Goal: Transaction & Acquisition: Purchase product/service

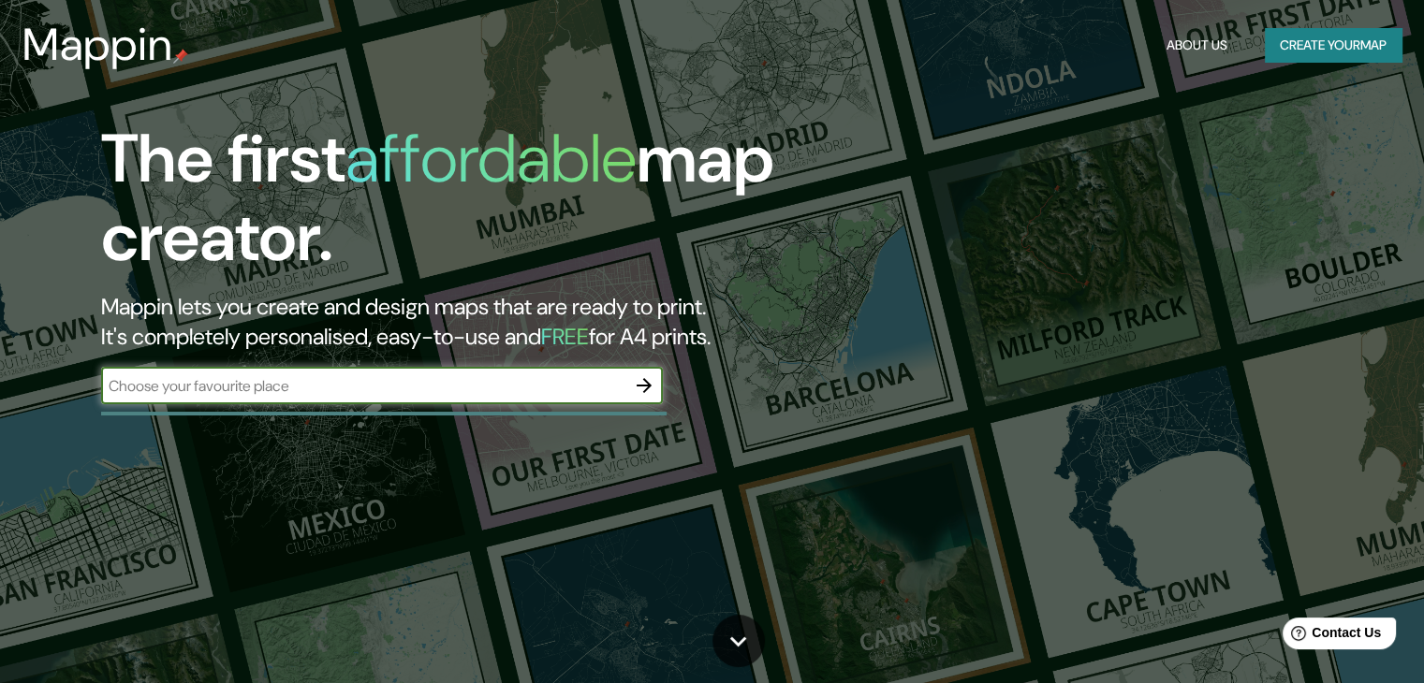
click at [423, 394] on input "text" at bounding box center [363, 386] width 524 height 22
type input "SUCRE"
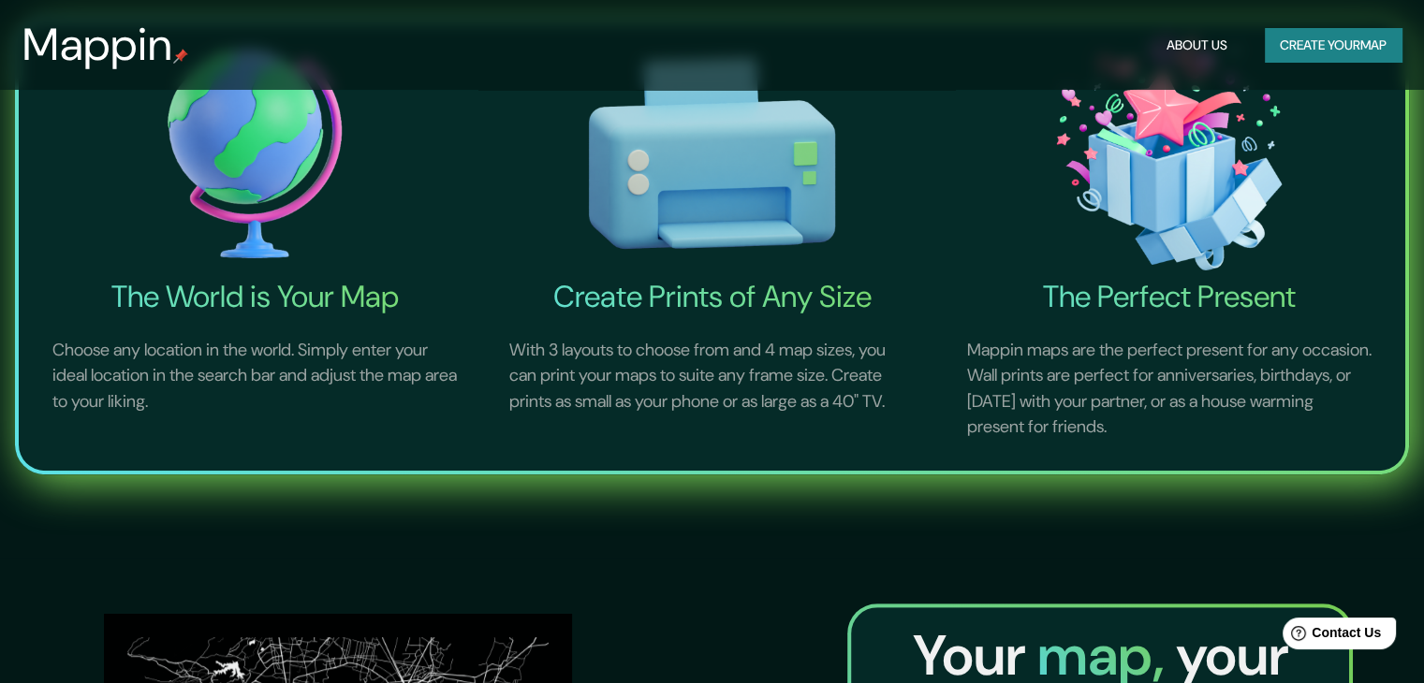
scroll to position [281, 0]
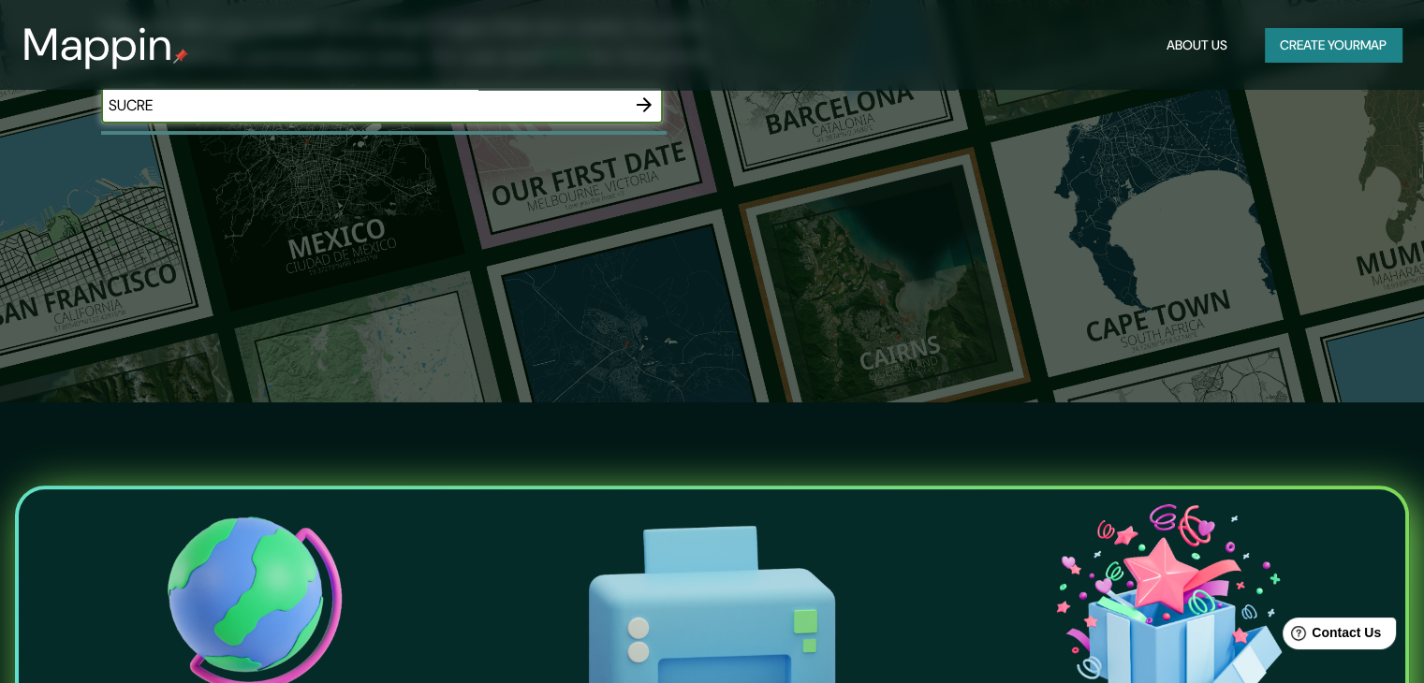
click at [637, 110] on icon "button" at bounding box center [644, 105] width 22 height 22
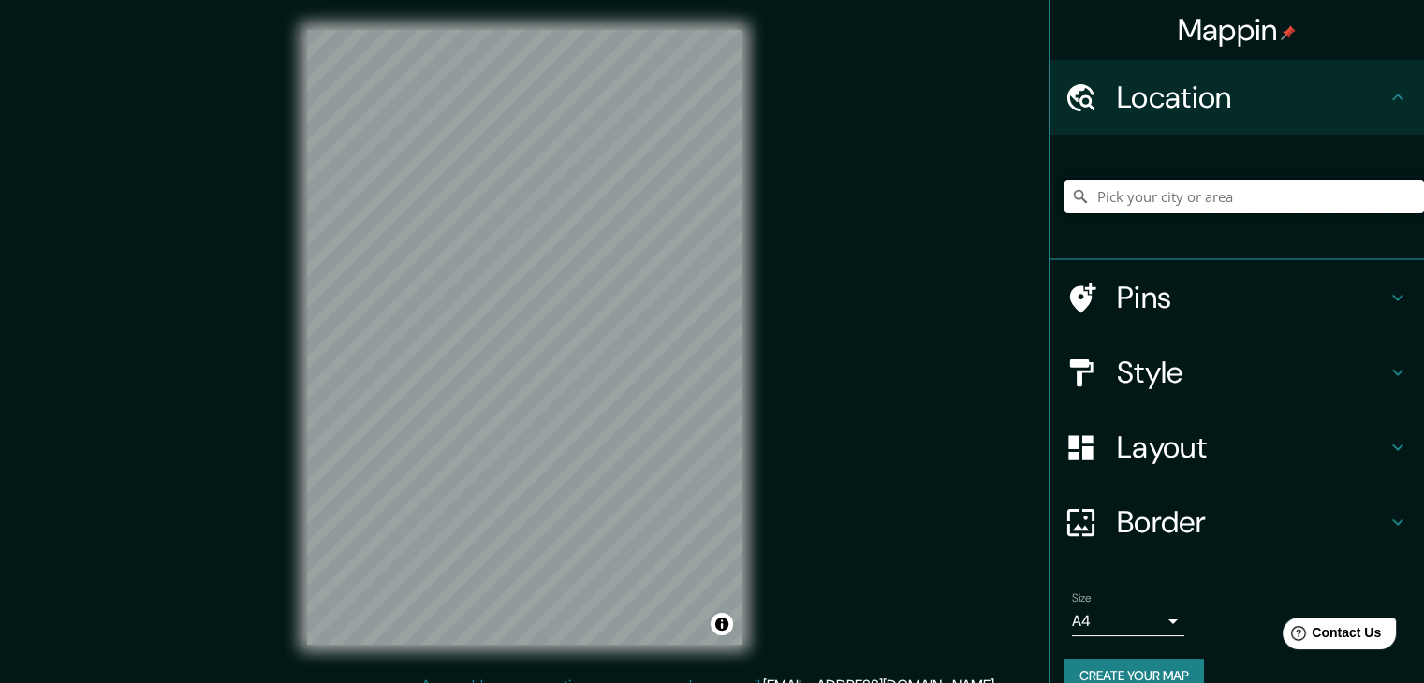
click at [1122, 200] on input "Pick your city or area" at bounding box center [1243, 197] width 359 height 34
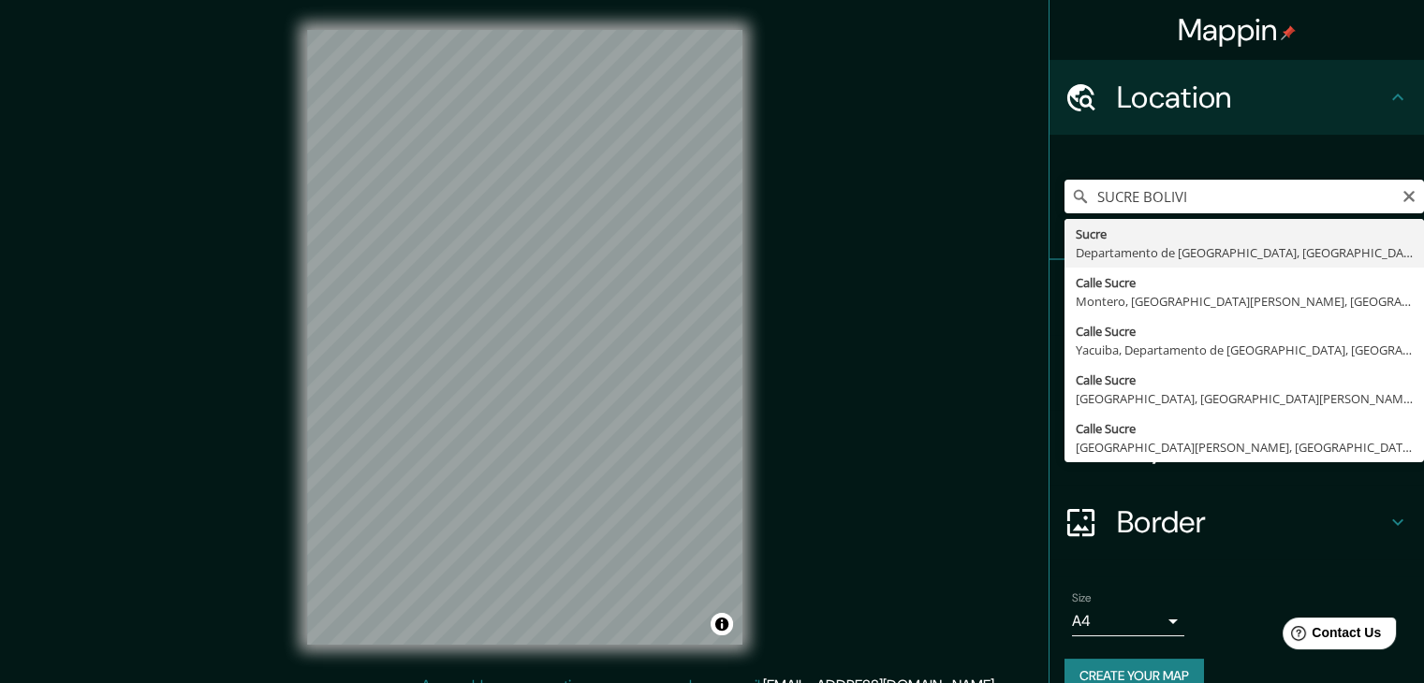
type input "Sucre, Departamento de Chuquisaca, Bolivia"
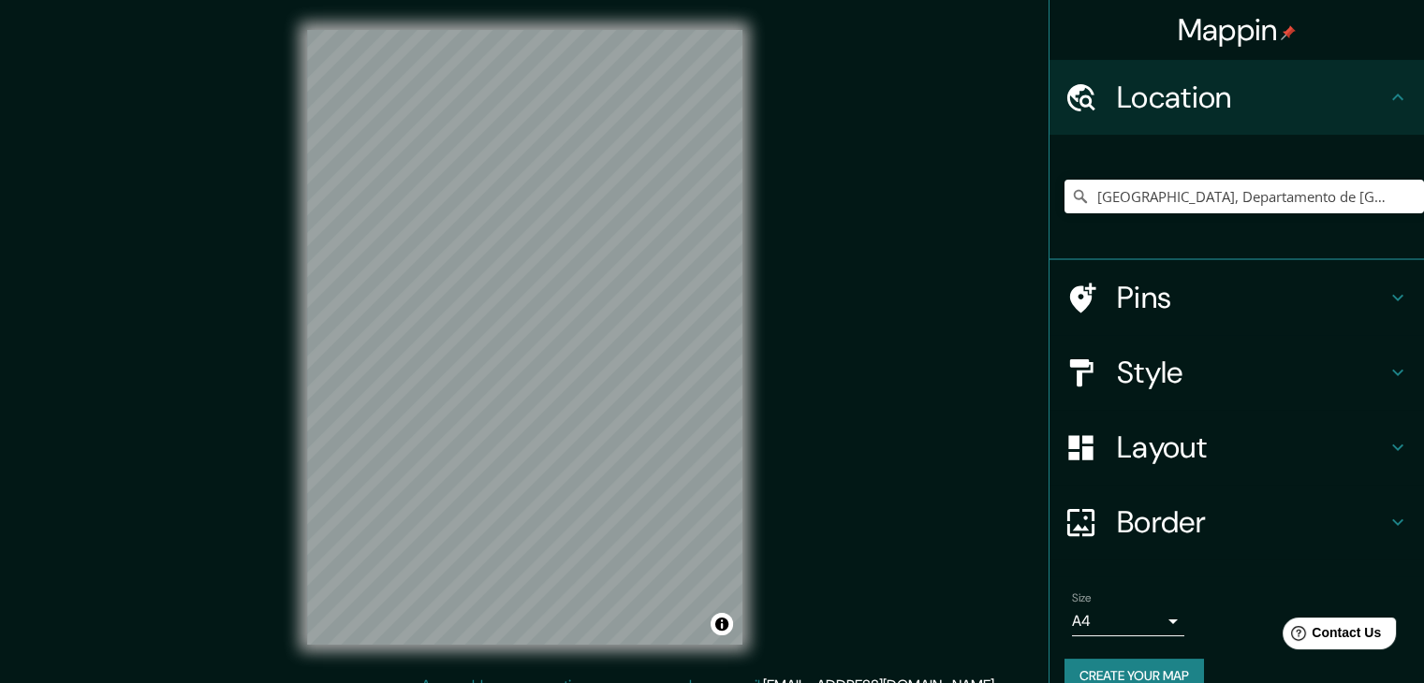
click at [1117, 371] on h4 "Style" at bounding box center [1252, 372] width 270 height 37
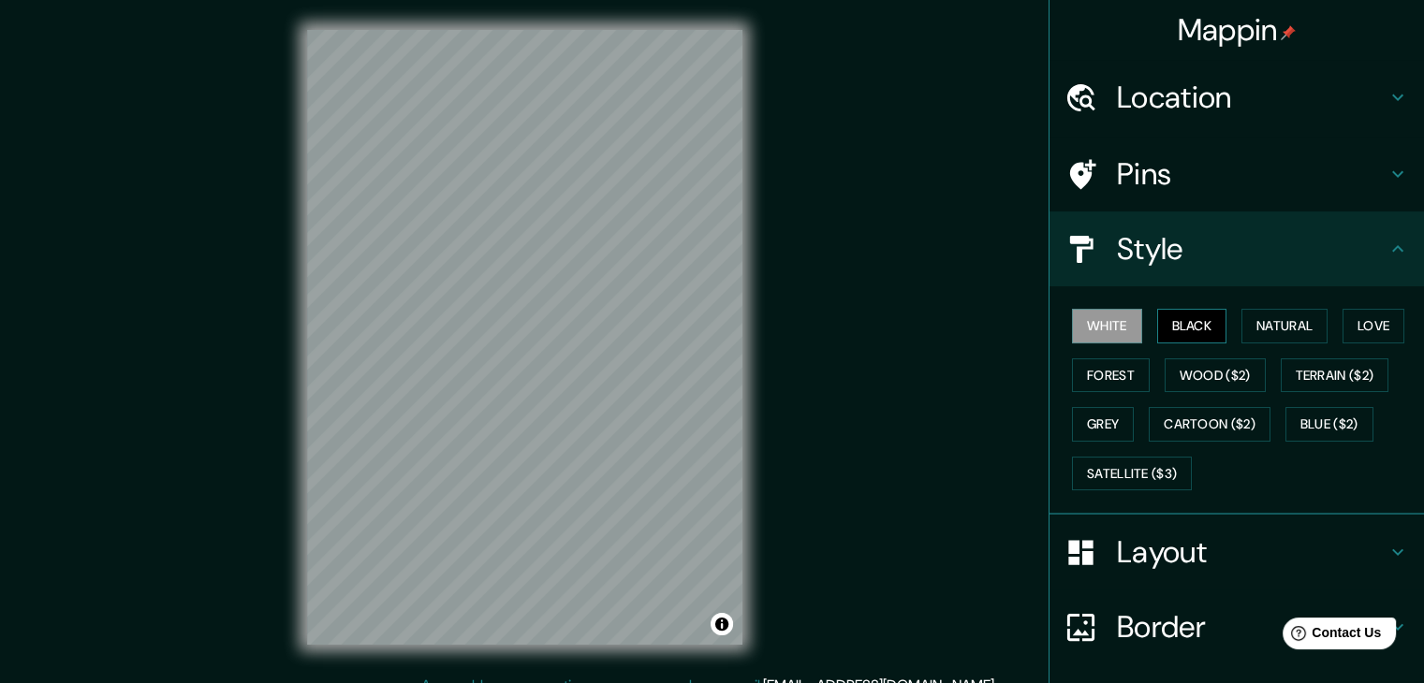
click at [1193, 322] on button "Black" at bounding box center [1192, 326] width 70 height 35
click at [1257, 327] on button "Natural" at bounding box center [1284, 326] width 86 height 35
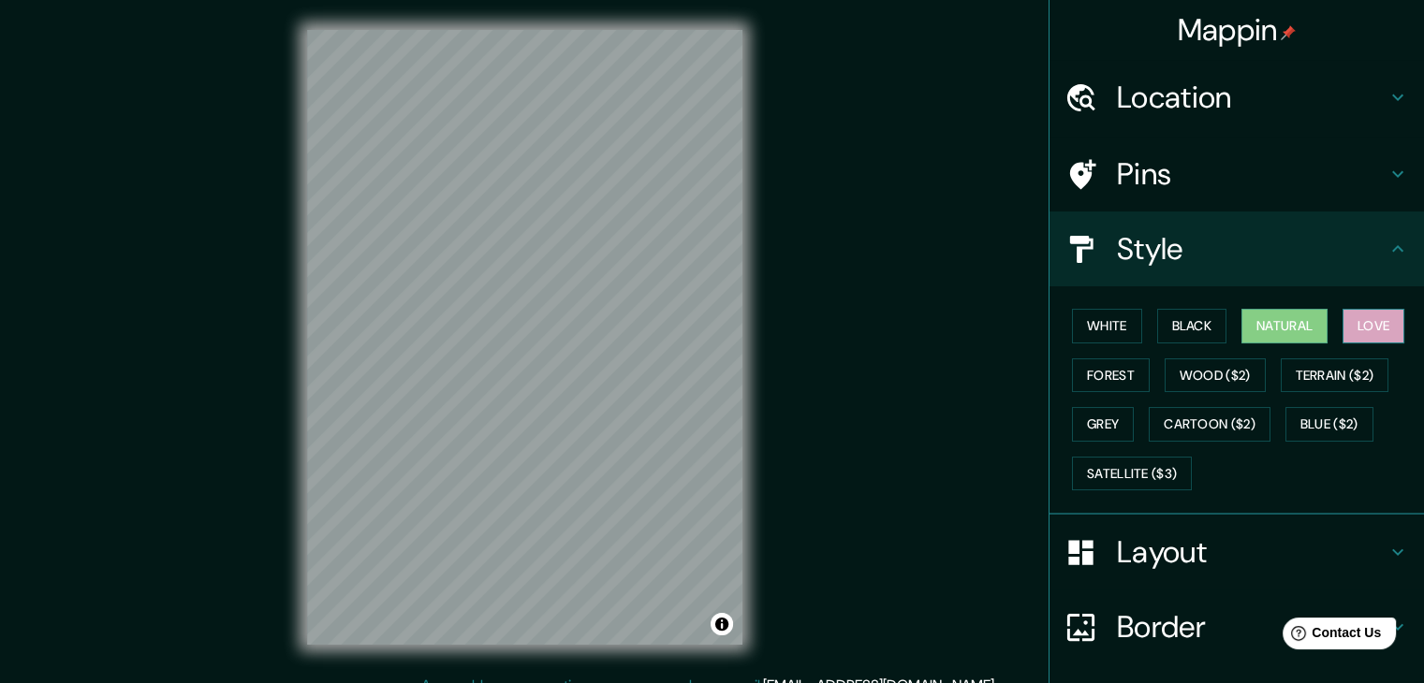
click at [1360, 326] on button "Love" at bounding box center [1373, 326] width 62 height 35
click at [1102, 371] on button "Forest" at bounding box center [1111, 376] width 78 height 35
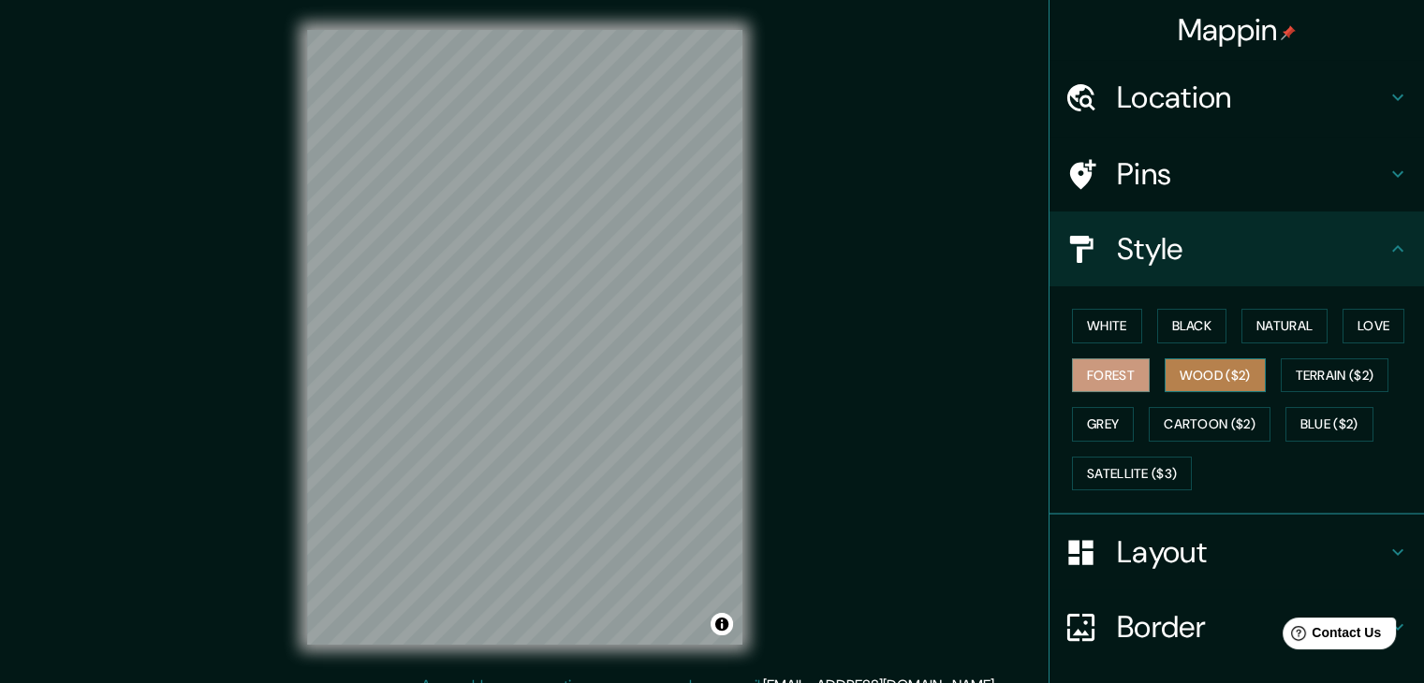
click at [1193, 382] on button "Wood ($2)" at bounding box center [1214, 376] width 101 height 35
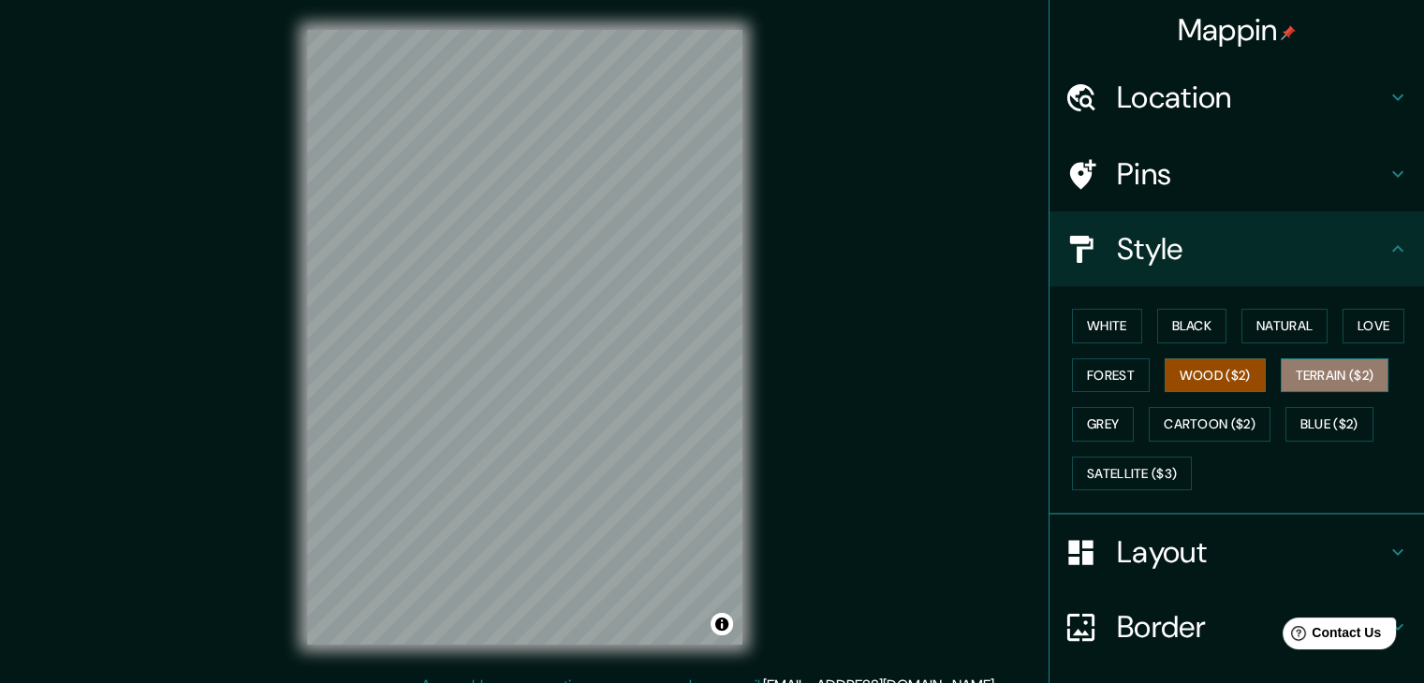
click at [1305, 383] on button "Terrain ($2)" at bounding box center [1335, 376] width 109 height 35
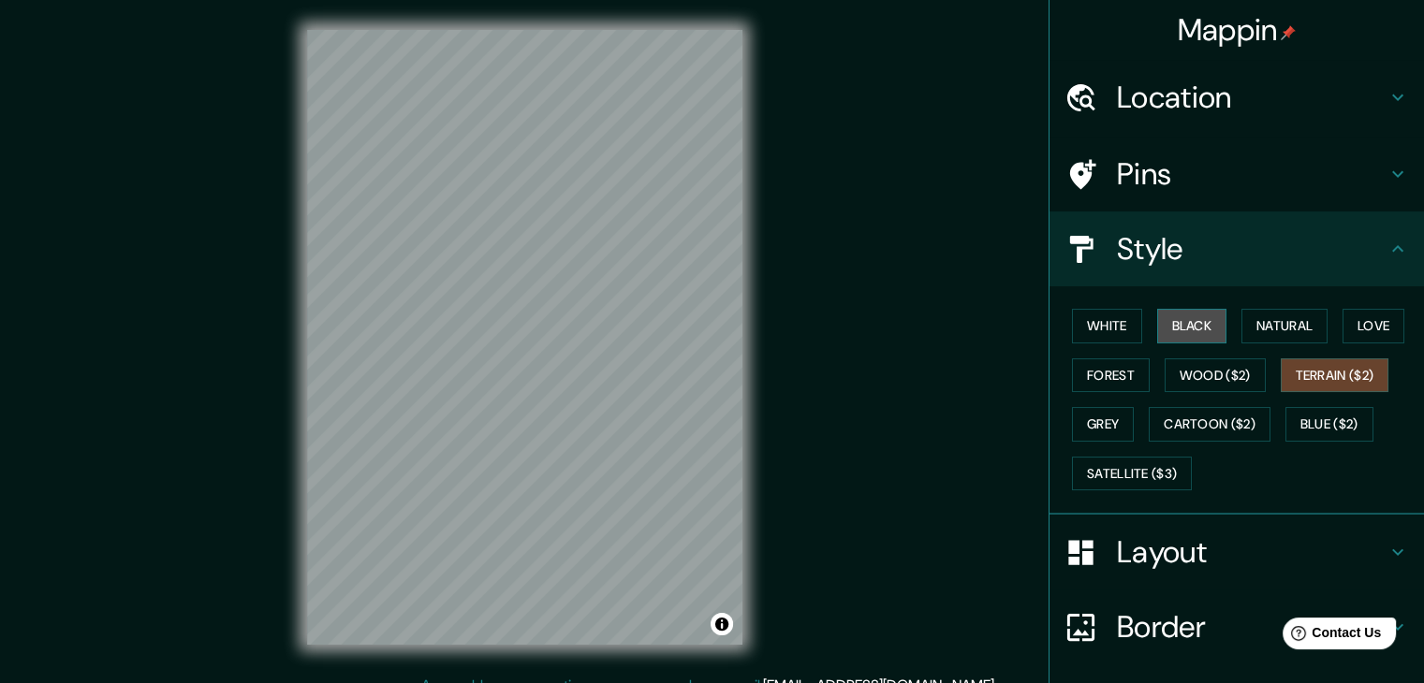
click at [1189, 326] on button "Black" at bounding box center [1192, 326] width 70 height 35
click at [1325, 370] on button "Terrain ($2)" at bounding box center [1335, 376] width 109 height 35
click at [1084, 424] on button "Grey" at bounding box center [1103, 424] width 62 height 35
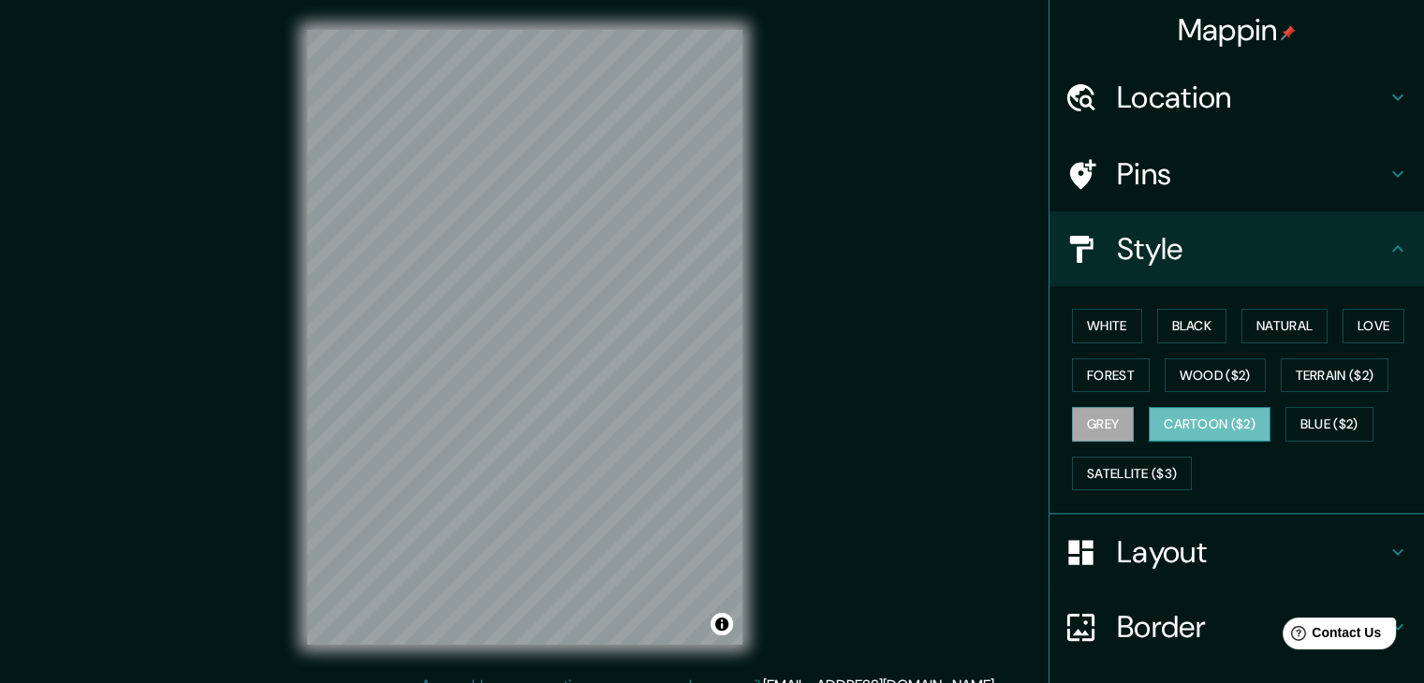
click at [1187, 431] on button "Cartoon ($2)" at bounding box center [1210, 424] width 122 height 35
click at [1317, 415] on button "Blue ($2)" at bounding box center [1329, 424] width 88 height 35
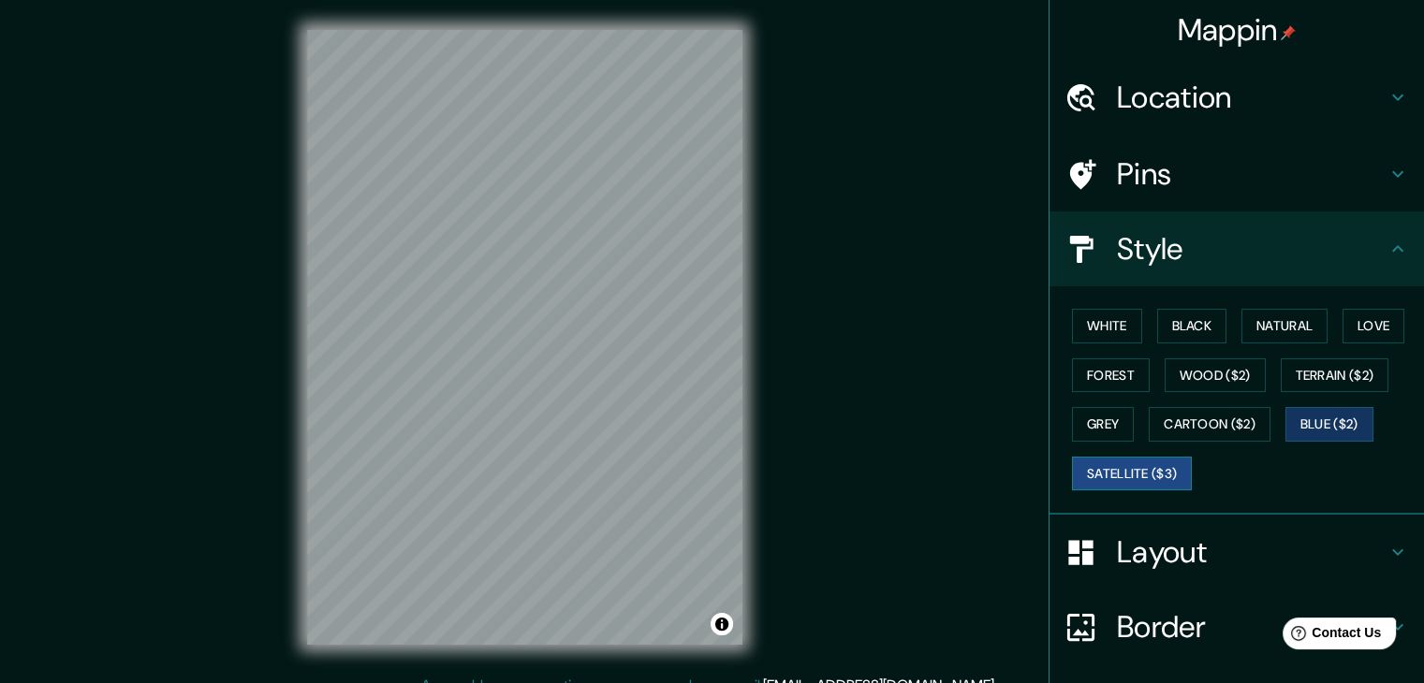
click at [1097, 475] on button "Satellite ($3)" at bounding box center [1132, 474] width 120 height 35
click at [749, 420] on div "© Mapbox © OpenStreetMap Improve this map © Maxar" at bounding box center [524, 337] width 495 height 675
click at [1106, 327] on button "White" at bounding box center [1107, 326] width 70 height 35
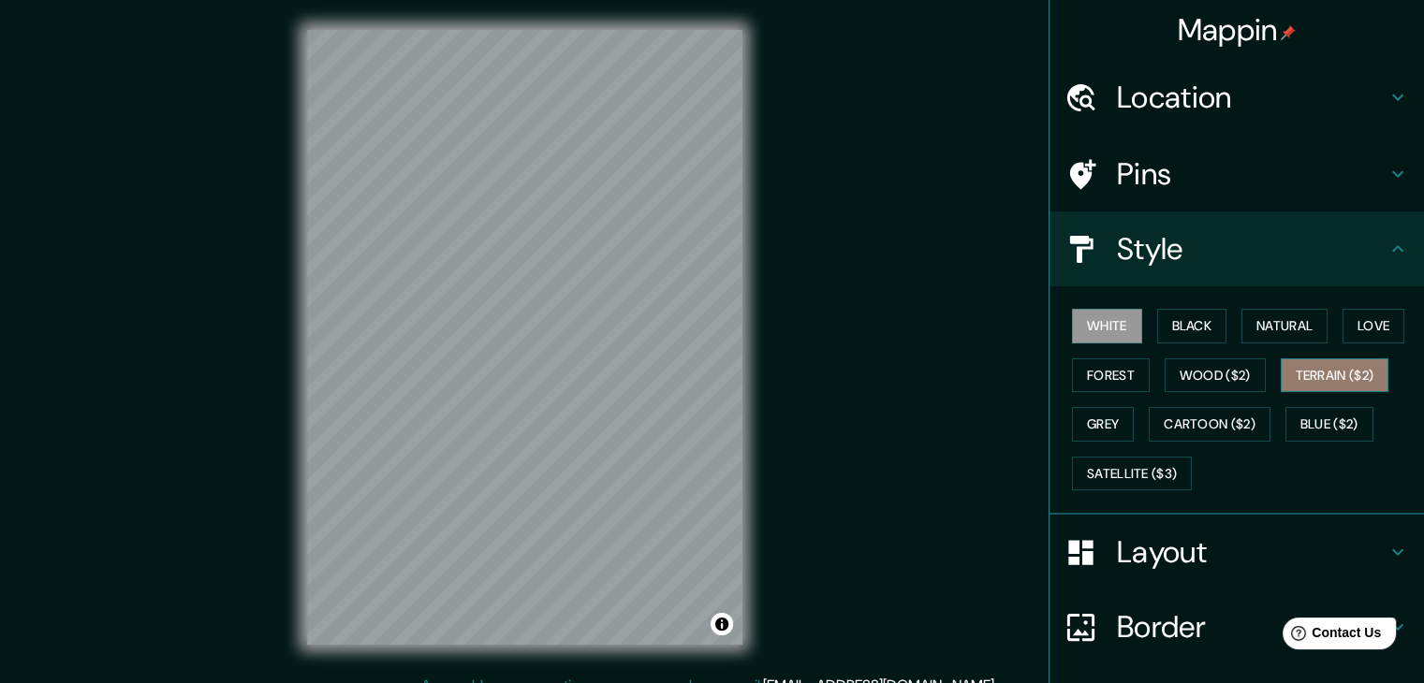
click at [1285, 376] on button "Terrain ($2)" at bounding box center [1335, 376] width 109 height 35
click at [1105, 330] on button "White" at bounding box center [1107, 326] width 70 height 35
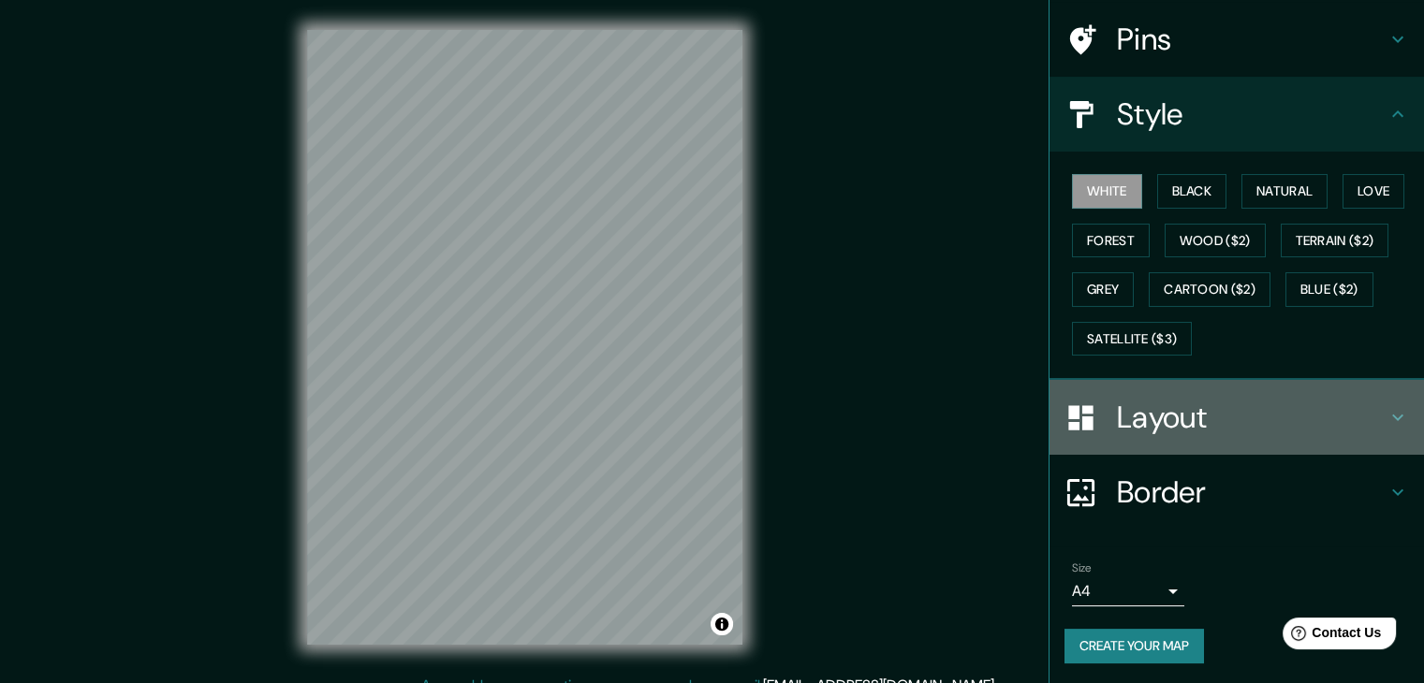
click at [1262, 419] on h4 "Layout" at bounding box center [1252, 417] width 270 height 37
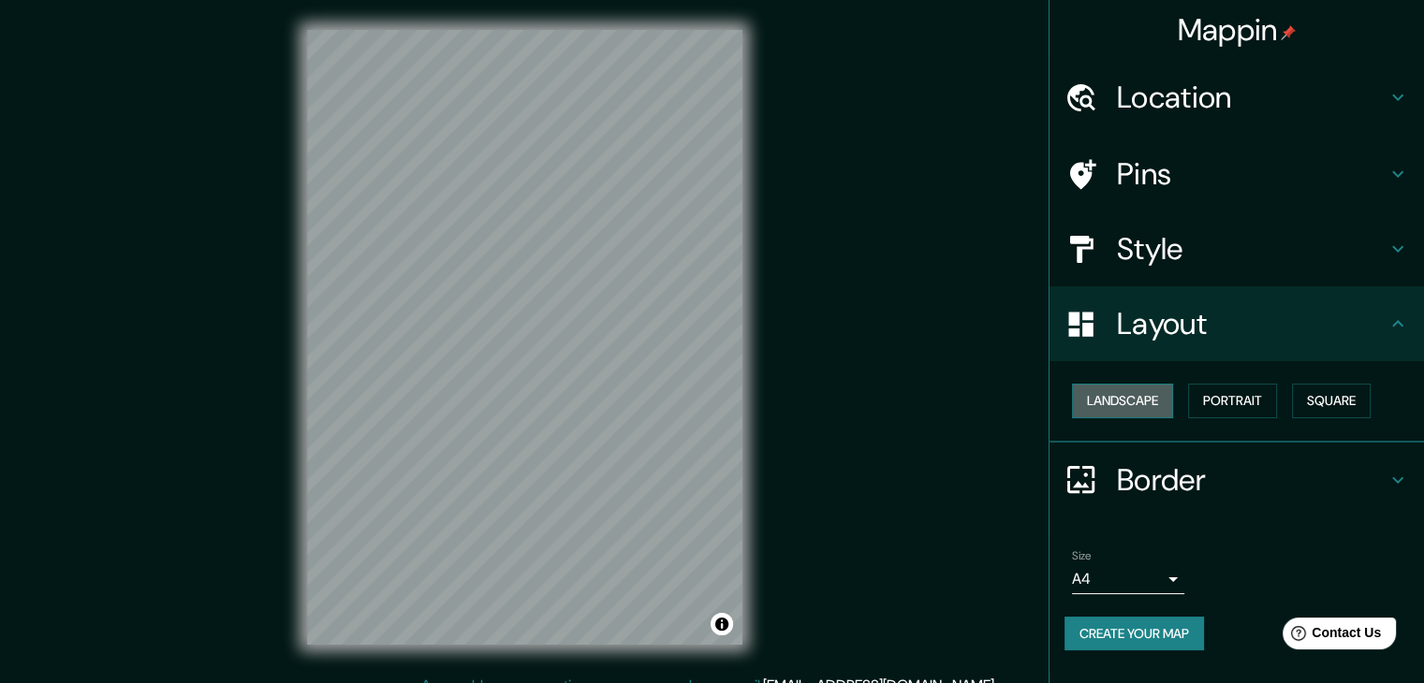
click at [1131, 398] on button "Landscape" at bounding box center [1122, 401] width 101 height 35
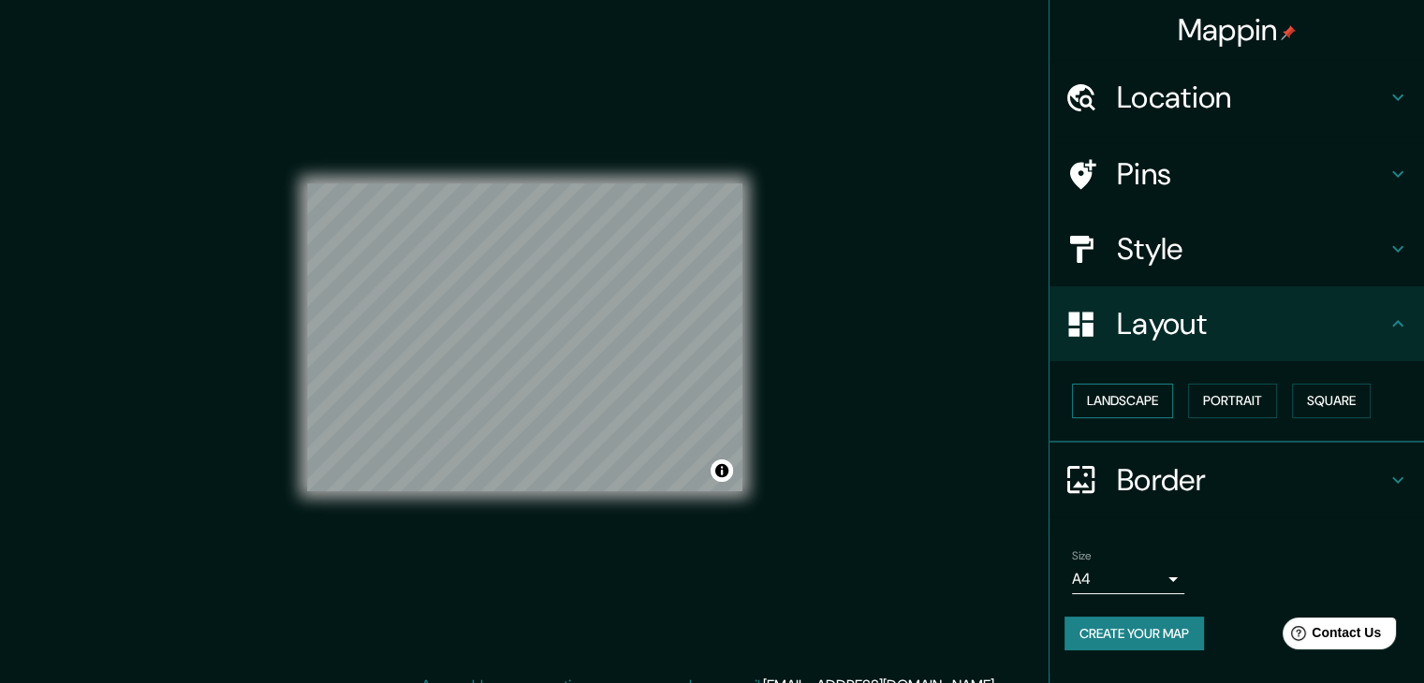
click at [1131, 398] on button "Landscape" at bounding box center [1122, 401] width 101 height 35
click at [1238, 402] on button "Portrait" at bounding box center [1232, 401] width 89 height 35
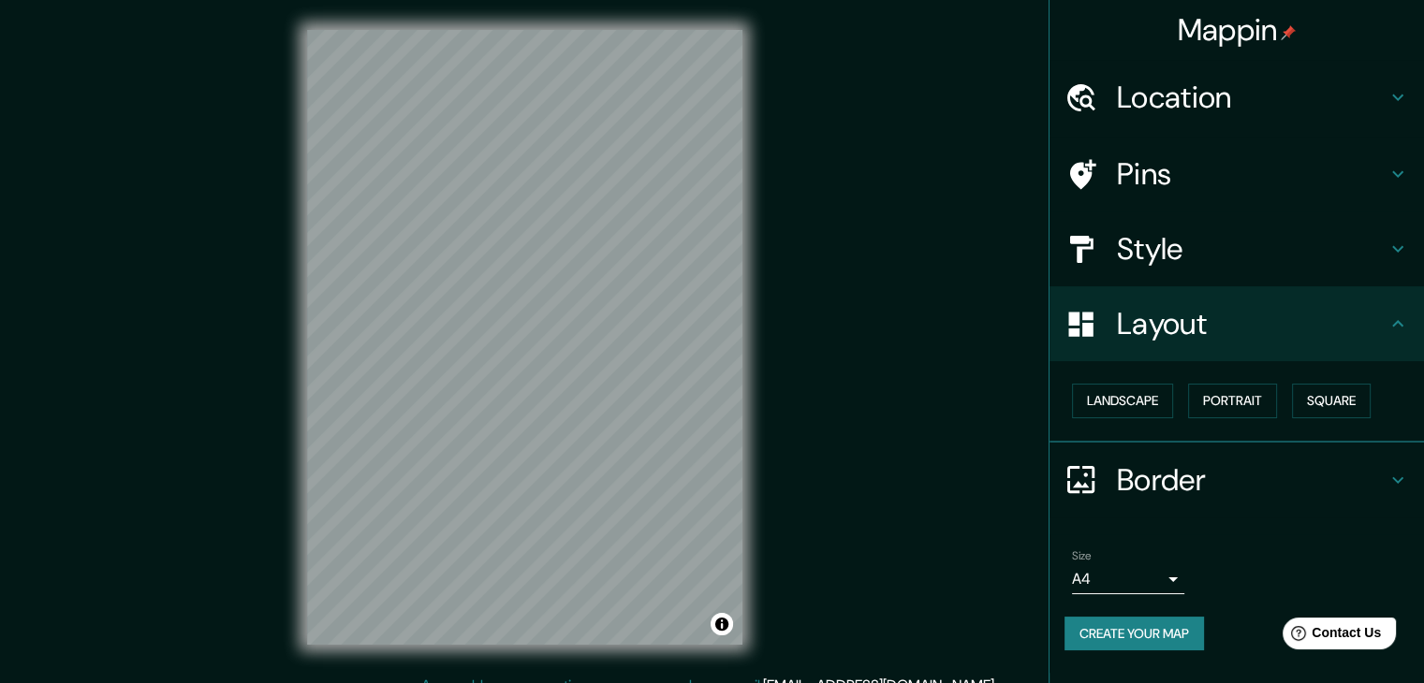
scroll to position [22, 0]
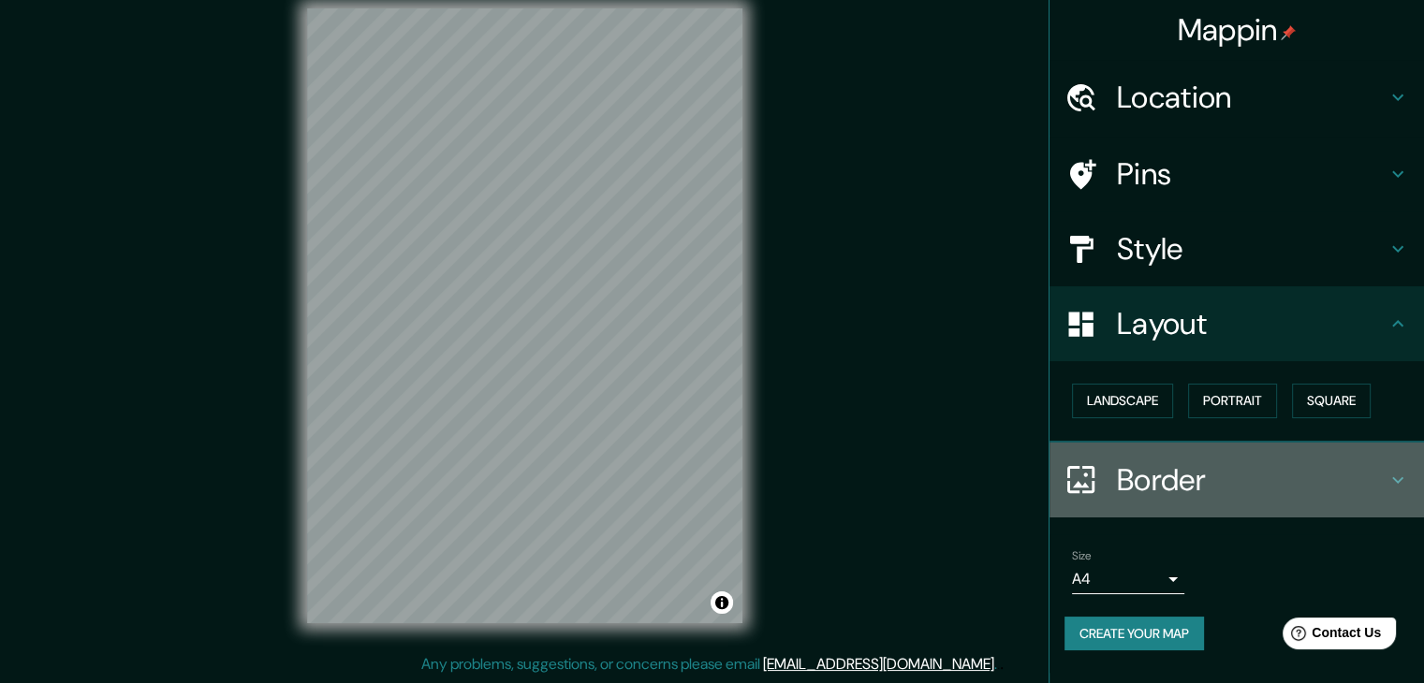
click at [1174, 473] on h4 "Border" at bounding box center [1252, 479] width 270 height 37
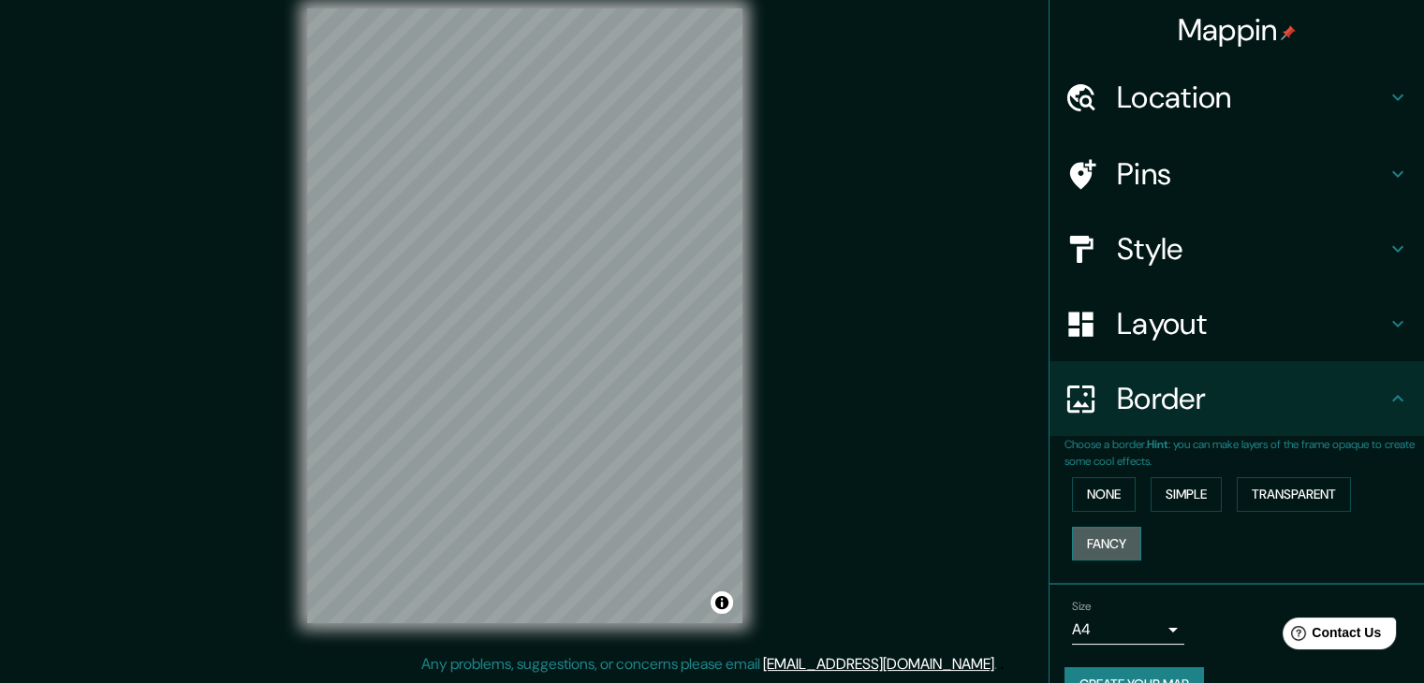
click at [1095, 545] on button "Fancy" at bounding box center [1106, 544] width 69 height 35
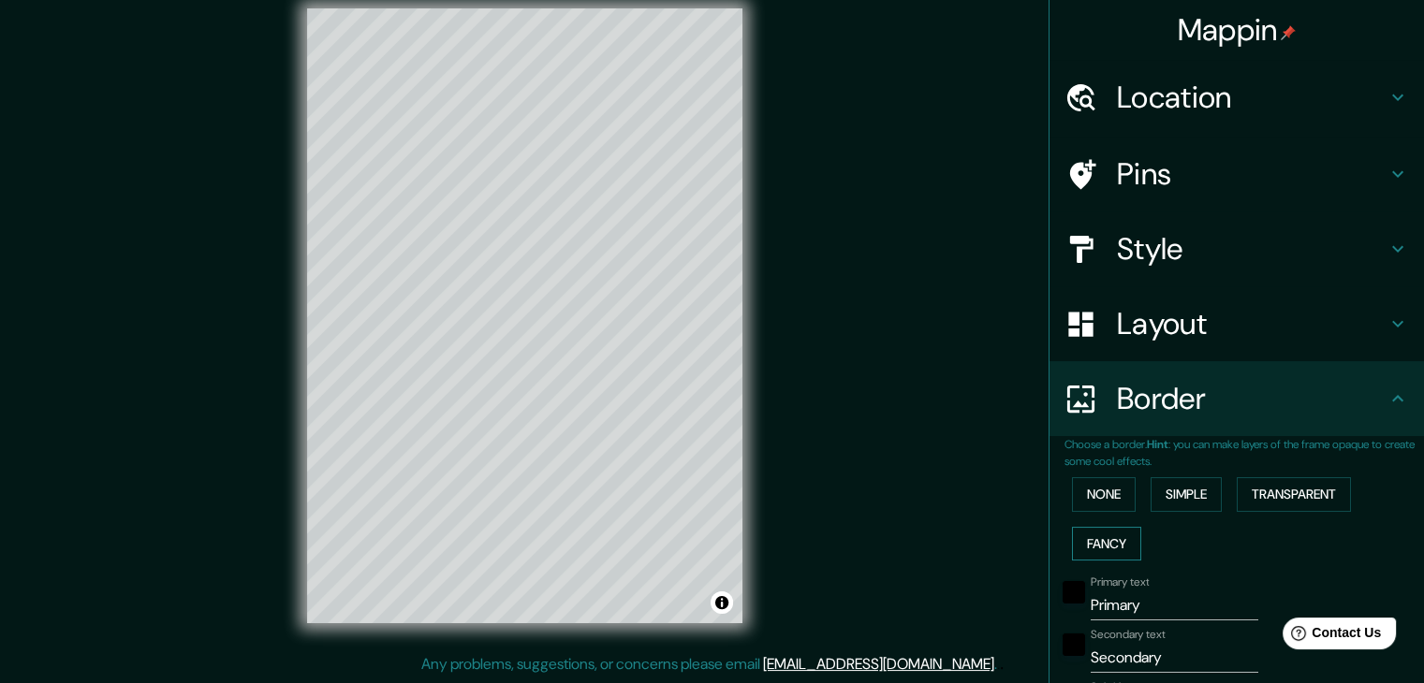
click at [1100, 544] on button "Fancy" at bounding box center [1106, 544] width 69 height 35
type input "37"
type input "19"
click at [1101, 497] on button "None" at bounding box center [1104, 494] width 64 height 35
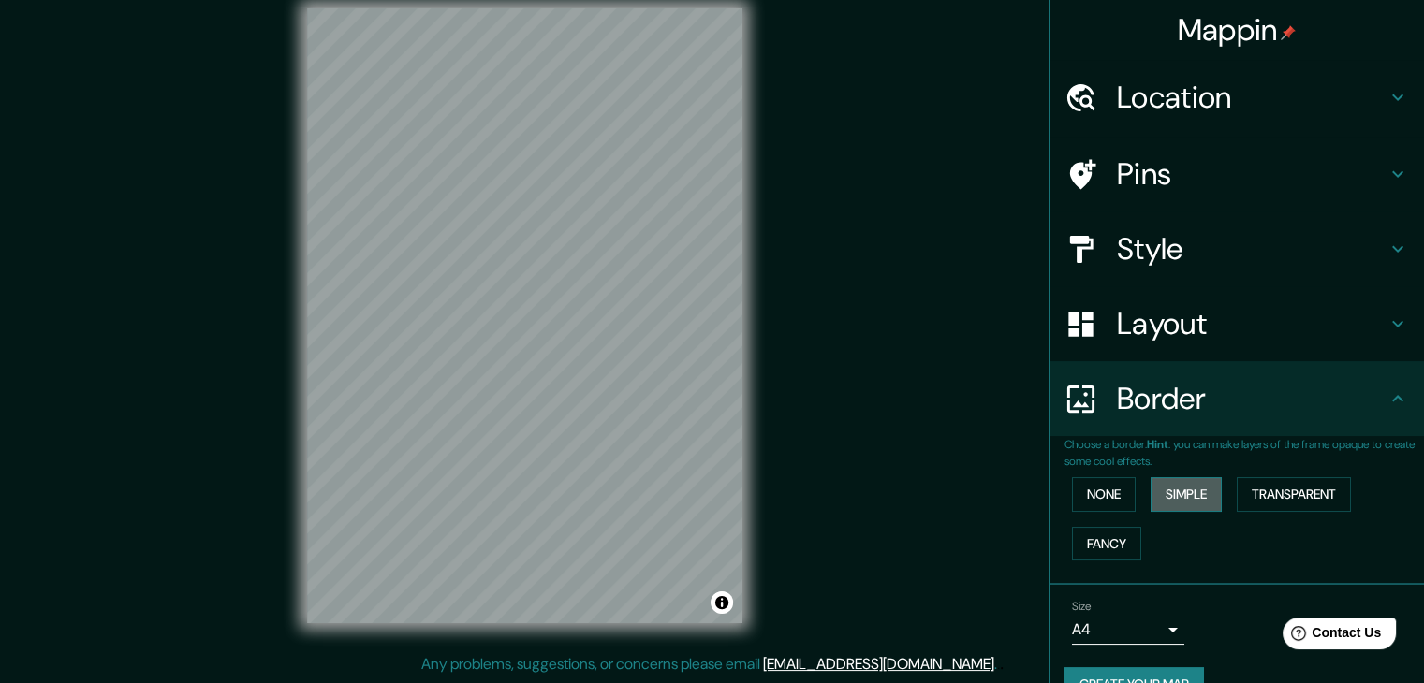
click at [1187, 496] on button "Simple" at bounding box center [1185, 494] width 71 height 35
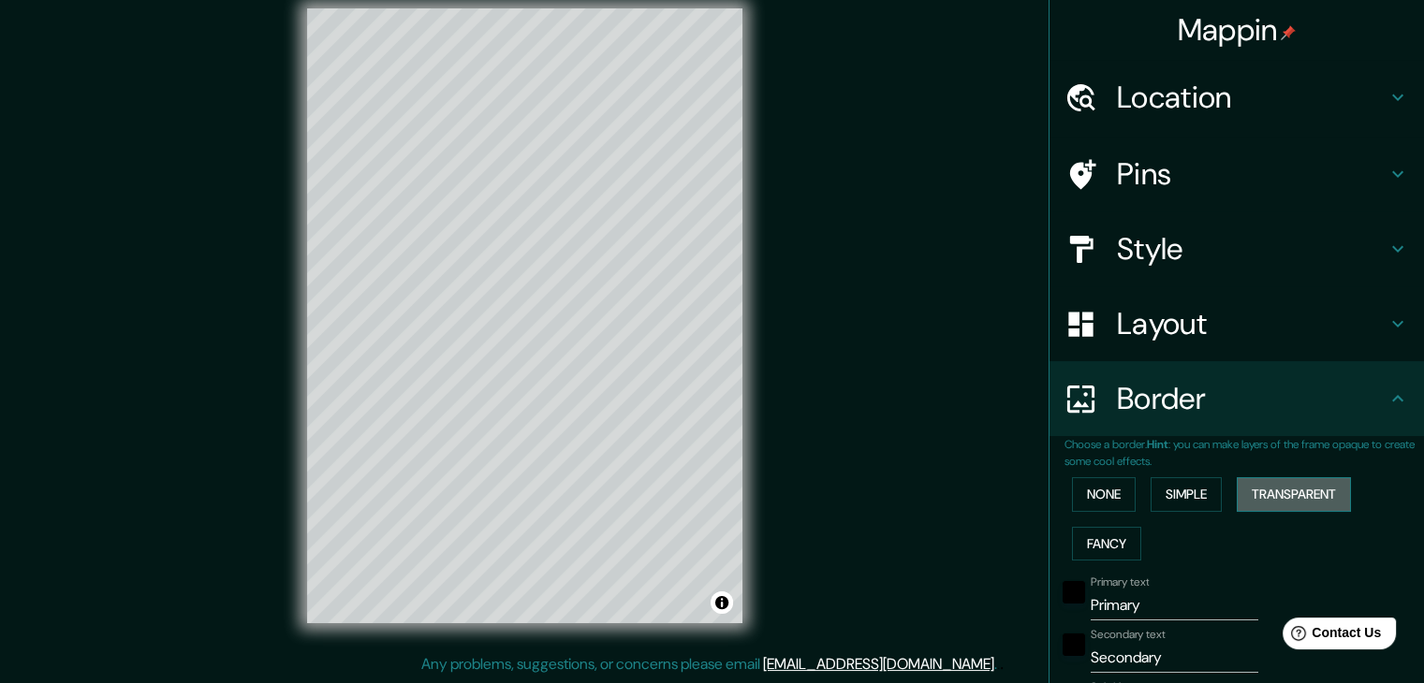
click at [1263, 496] on button "Transparent" at bounding box center [1294, 494] width 114 height 35
click at [1101, 496] on button "None" at bounding box center [1104, 494] width 64 height 35
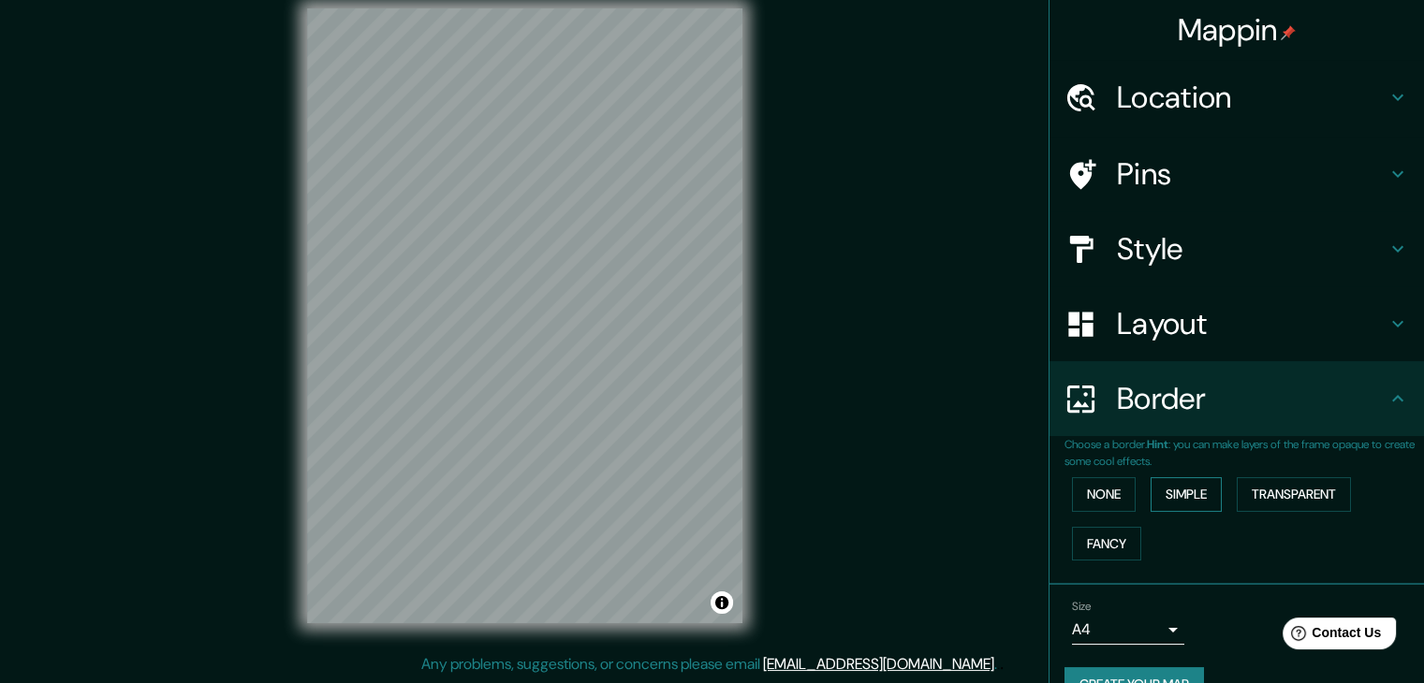
scroll to position [39, 0]
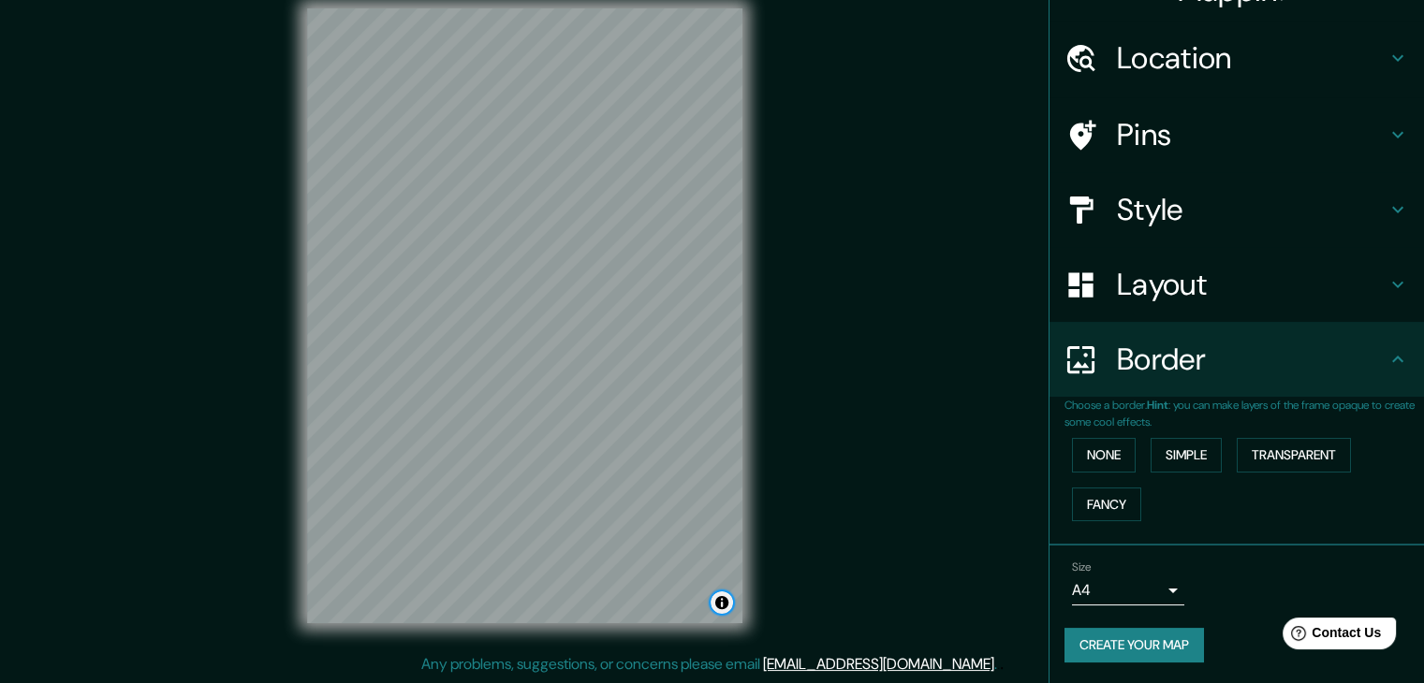
click at [722, 600] on button "Toggle attribution" at bounding box center [721, 603] width 22 height 22
click at [1143, 594] on body "Mappin Location Sucre, Departamento de Chuquisaca, Bolivia Pins Style Layout Bo…" at bounding box center [712, 319] width 1424 height 683
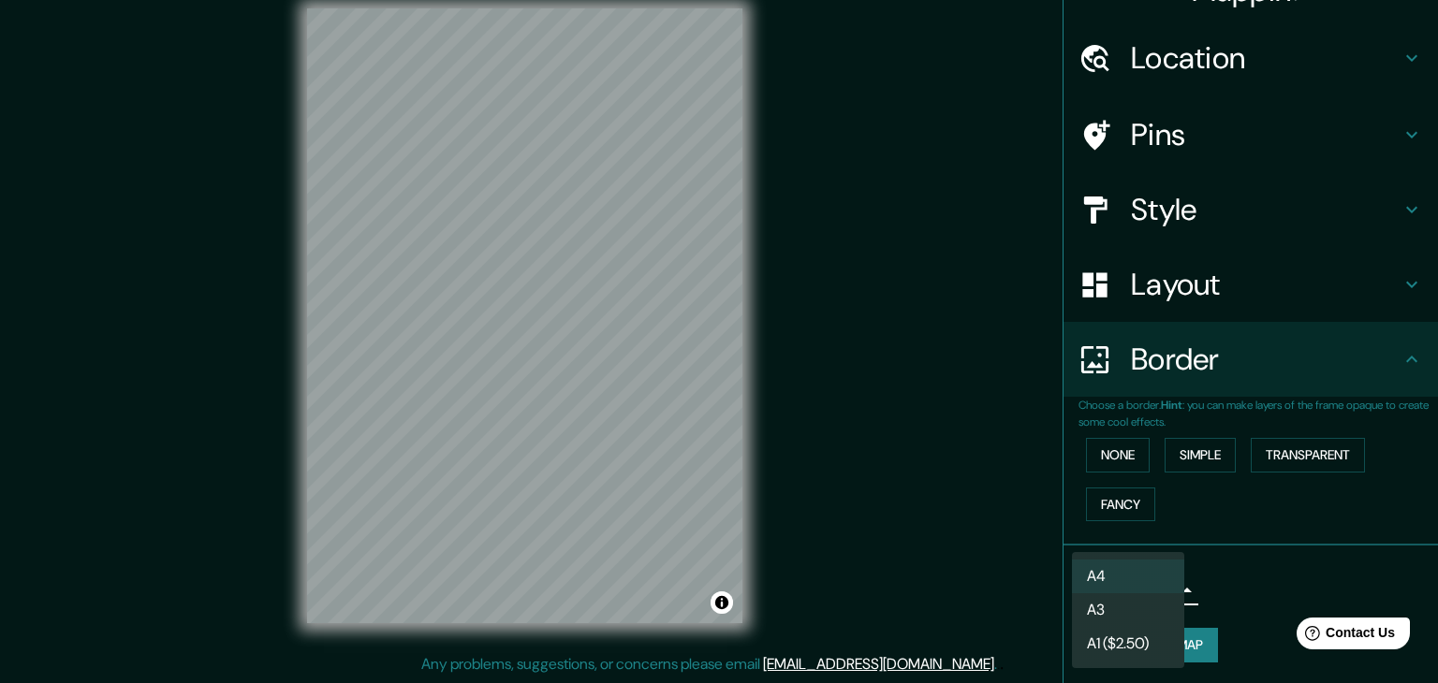
click at [1122, 600] on li "A3" at bounding box center [1128, 610] width 112 height 34
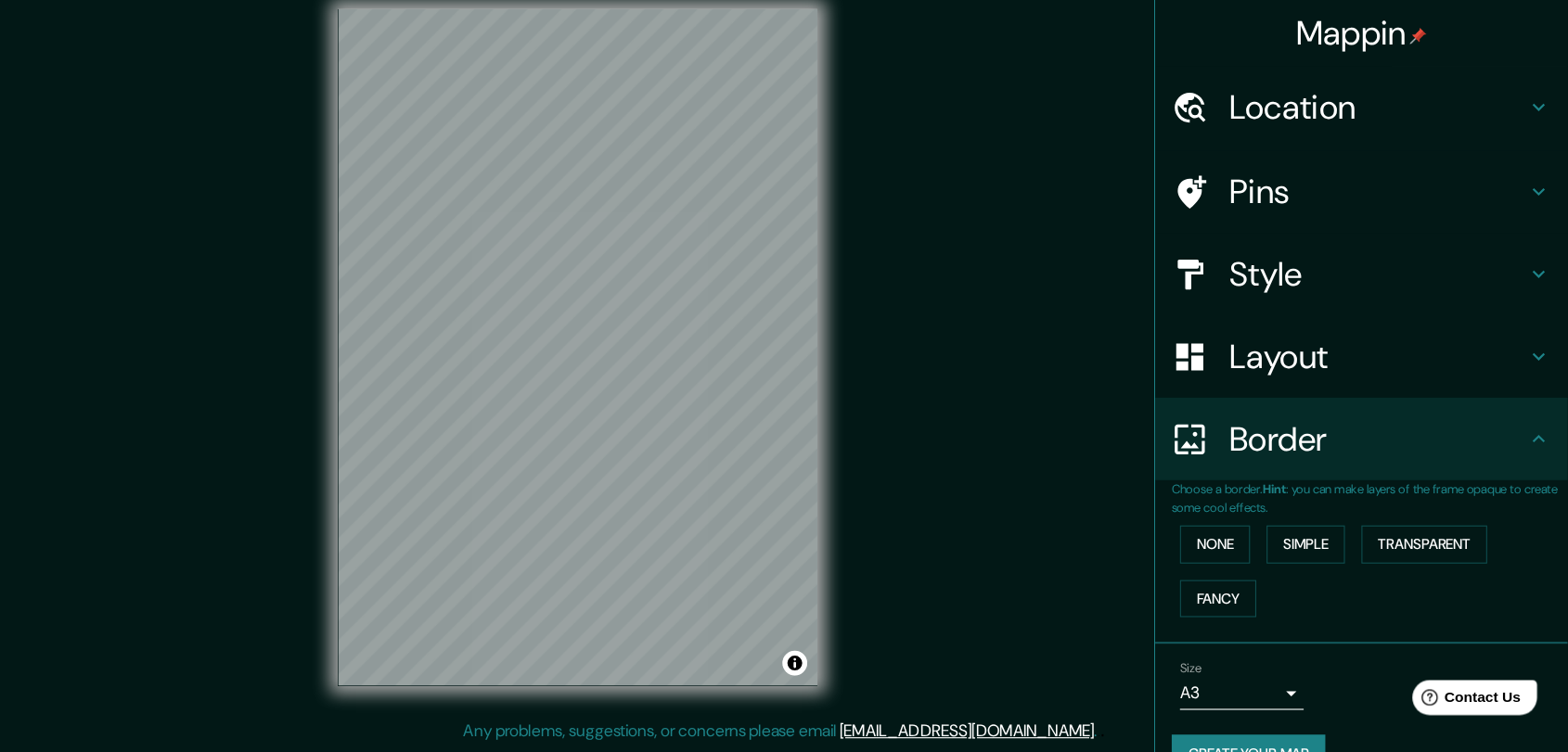
scroll to position [14, 0]
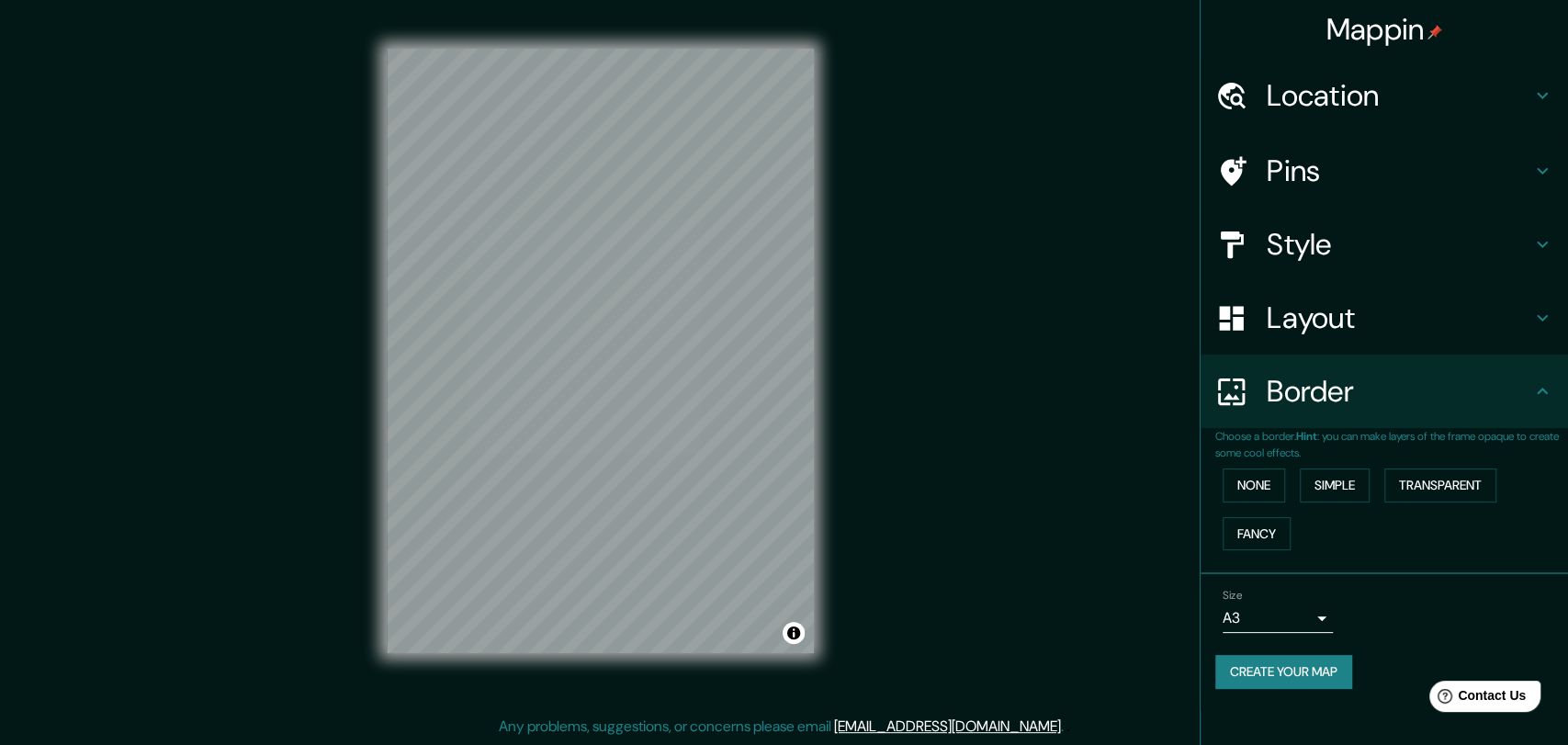
click at [1256, 617] on body "Mappin Location Sucre, Departamento de Chuquisaca, Bolivia Pins Style Layout Bo…" at bounding box center [784, 358] width 1568 height 745
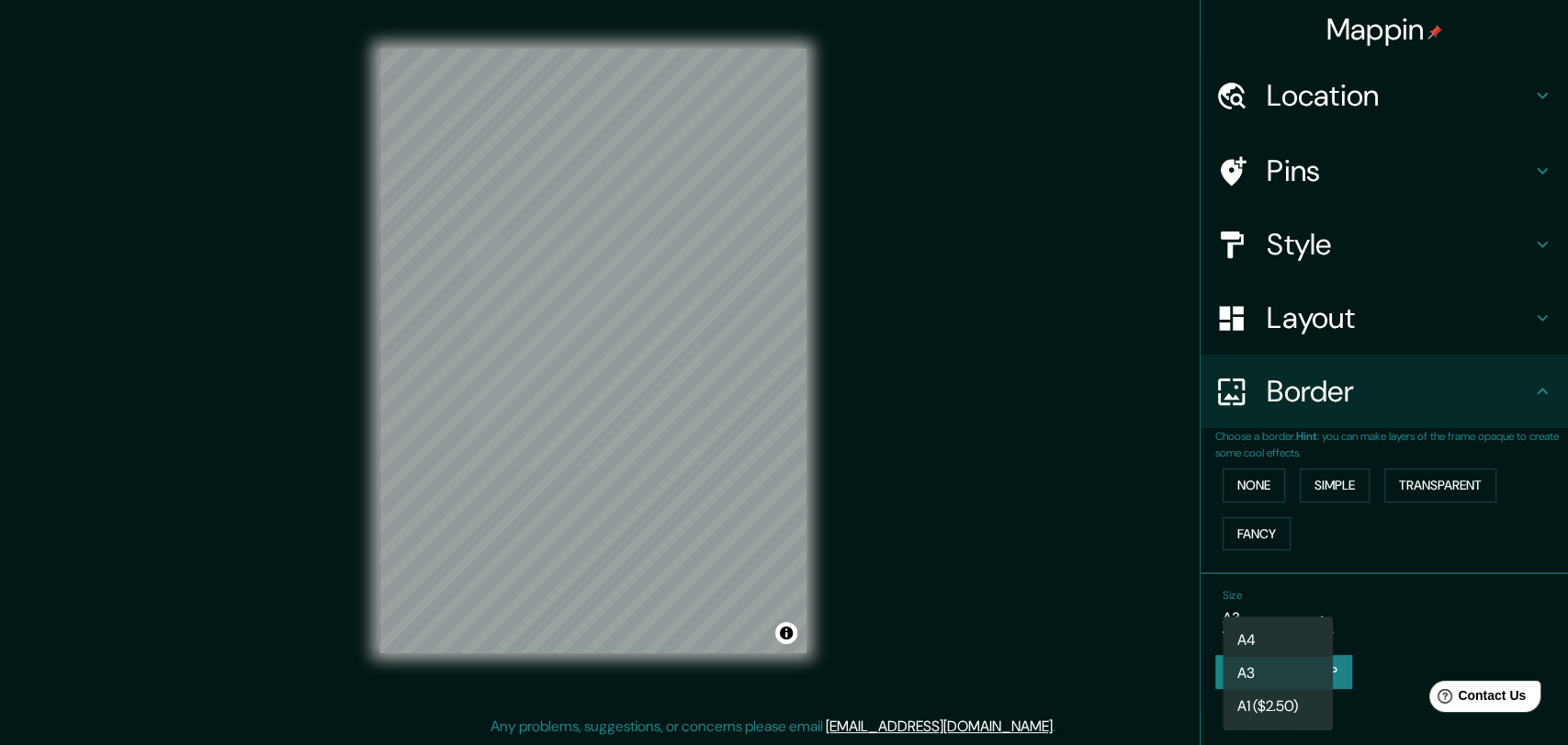
click at [1257, 641] on li "A4" at bounding box center [1278, 641] width 110 height 33
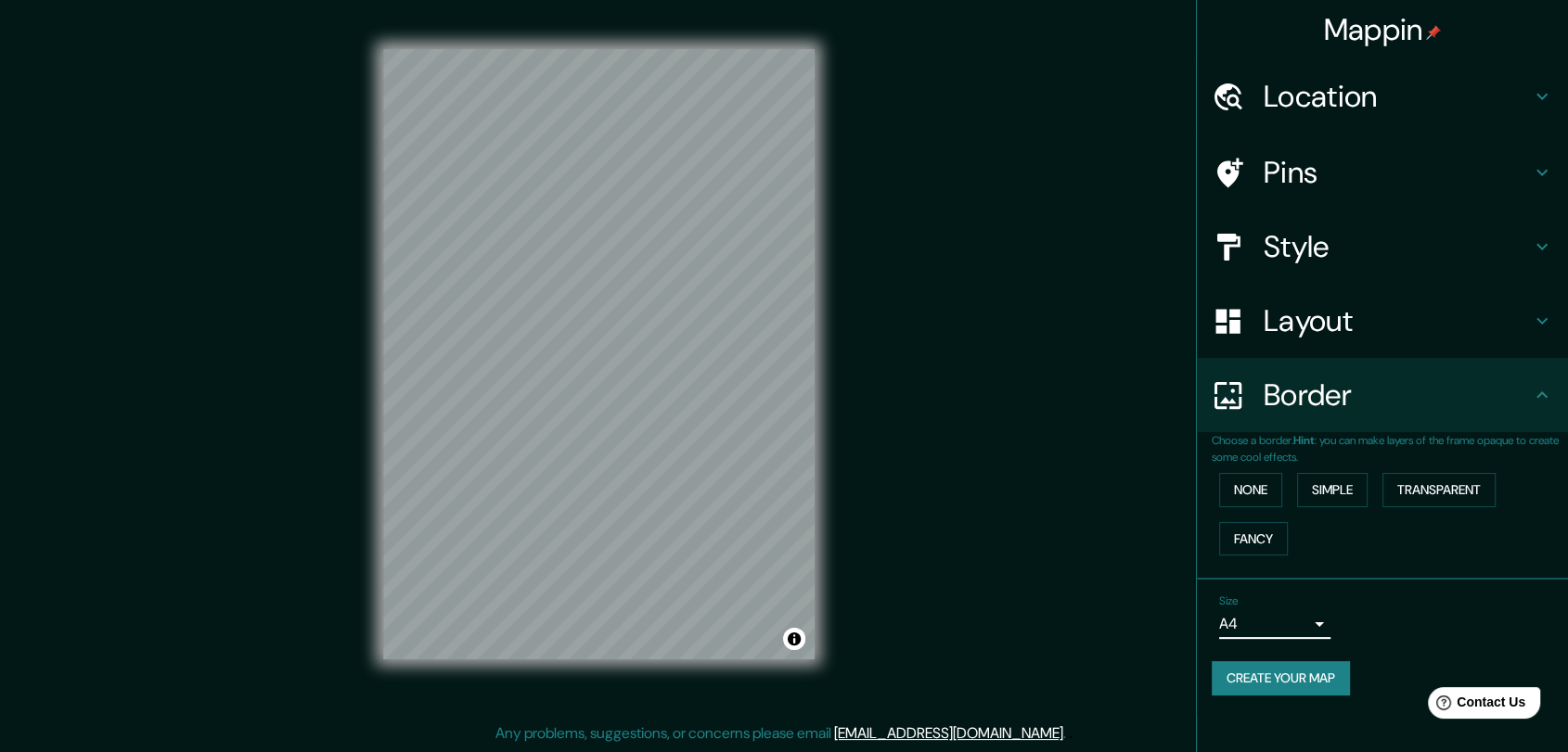
click at [1322, 328] on h4 "Layout" at bounding box center [1398, 320] width 268 height 37
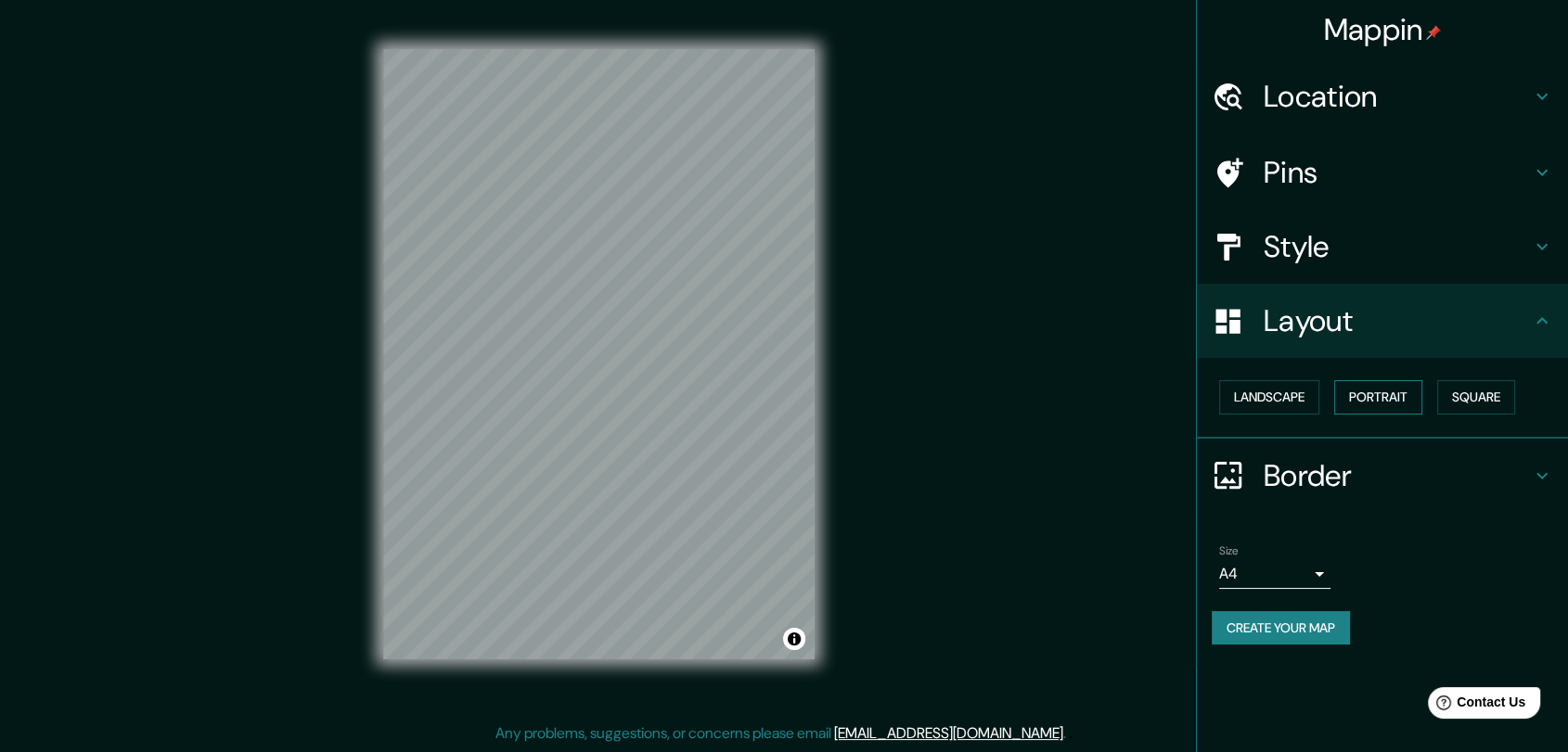
click at [1374, 401] on button "Portrait" at bounding box center [1378, 397] width 88 height 35
click at [1283, 393] on button "Landscape" at bounding box center [1269, 397] width 100 height 35
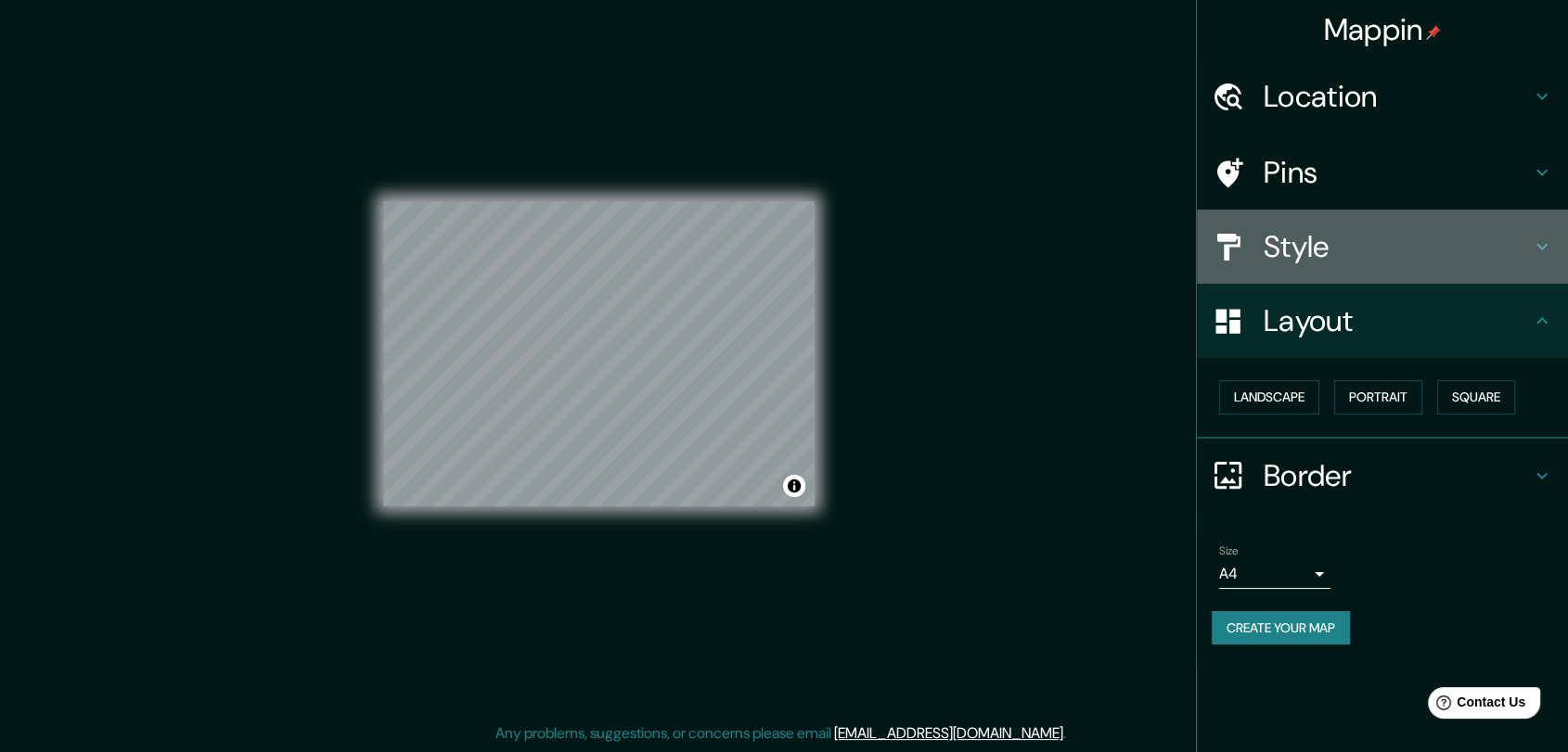
click at [1358, 245] on h4 "Style" at bounding box center [1398, 246] width 268 height 37
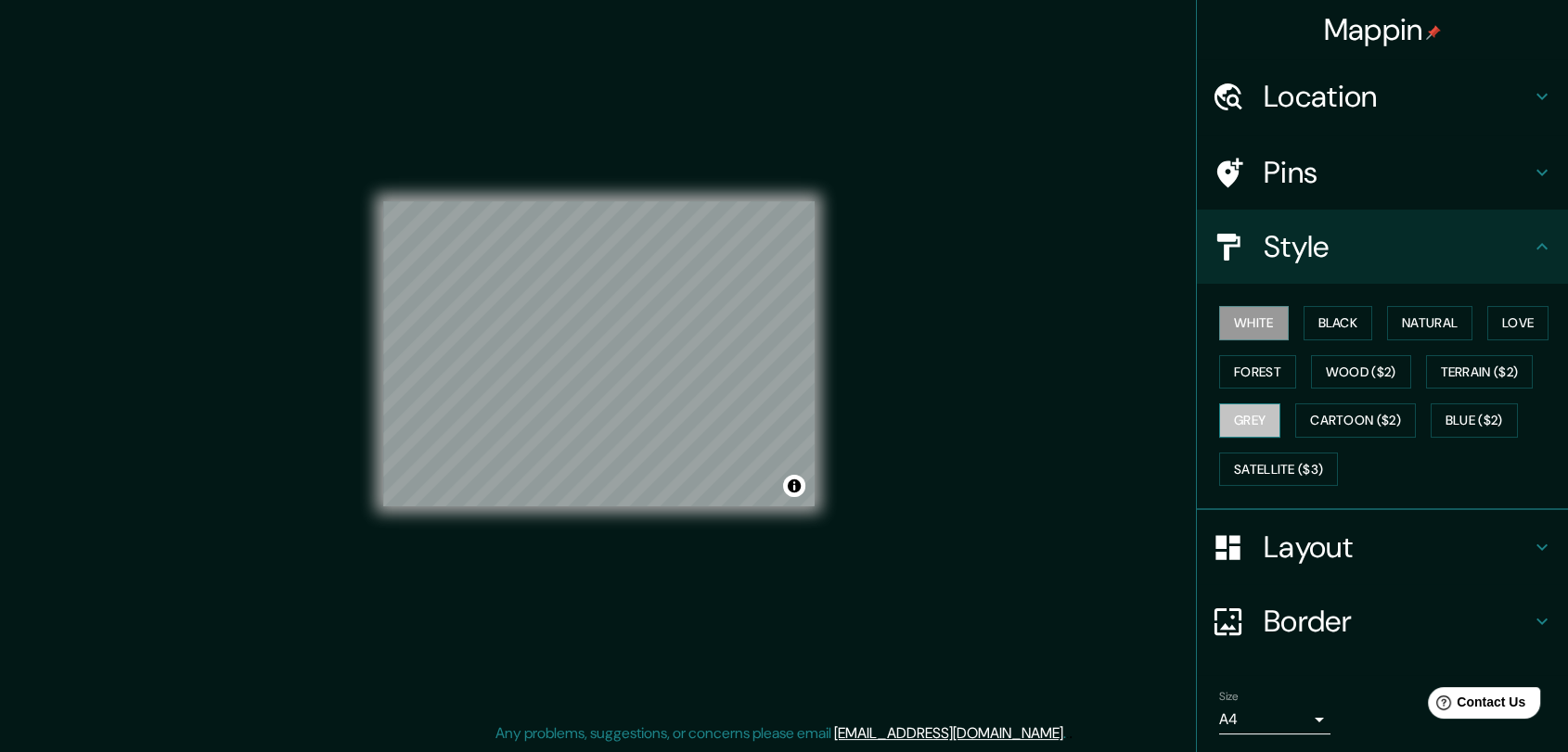
click at [1239, 428] on button "Grey" at bounding box center [1250, 420] width 61 height 35
click at [1321, 323] on button "Black" at bounding box center [1338, 323] width 69 height 35
click at [1274, 323] on div "White Black Natural Love Forest Wood ($2) Terrain ($2) Grey Cartoon ($2) Blue (…" at bounding box center [1389, 395] width 356 height 195
click at [1247, 326] on button "White" at bounding box center [1254, 323] width 69 height 35
click at [1311, 325] on button "Black" at bounding box center [1338, 323] width 69 height 35
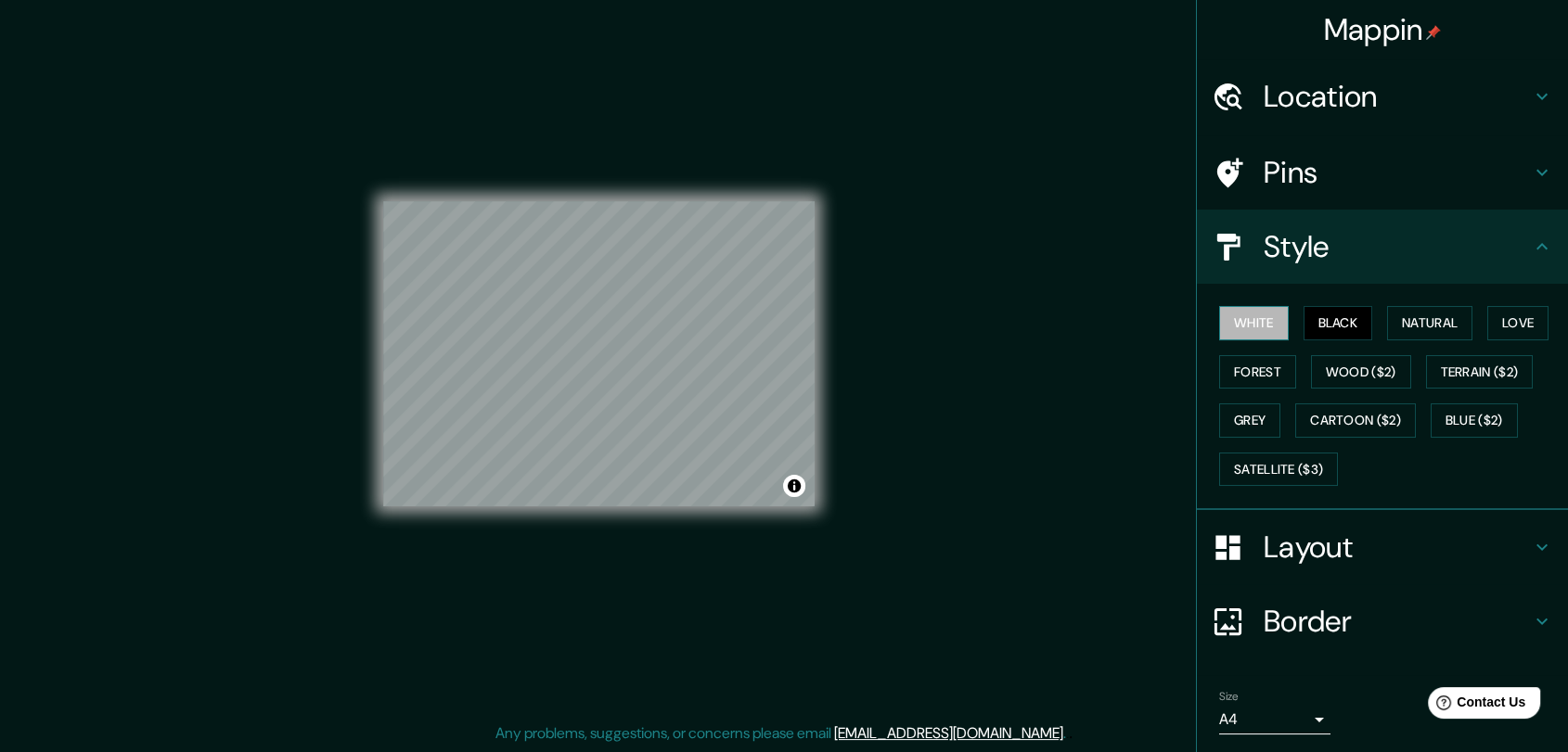
click at [1240, 324] on button "White" at bounding box center [1254, 323] width 69 height 35
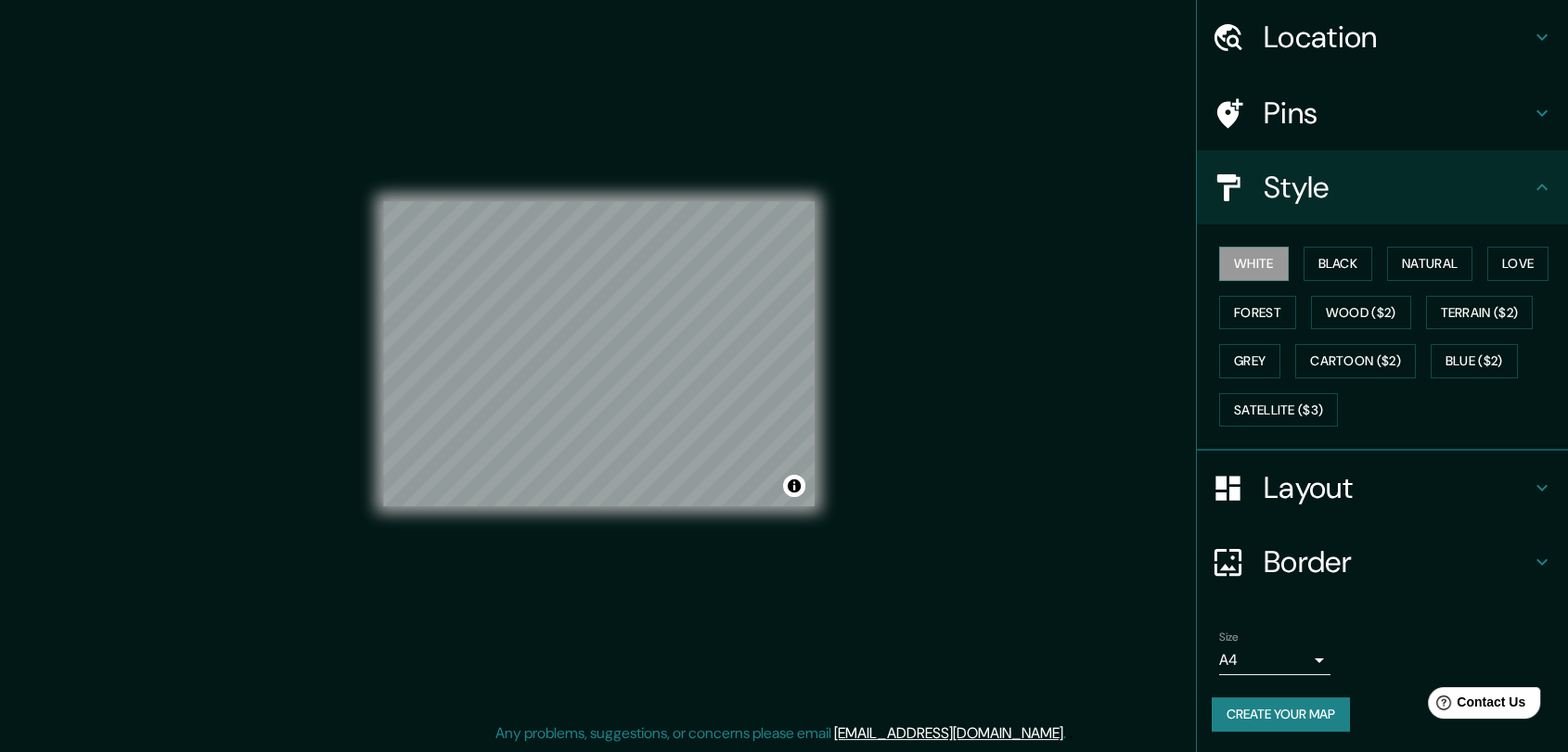
click at [1322, 47] on h4 "Location" at bounding box center [1398, 37] width 268 height 37
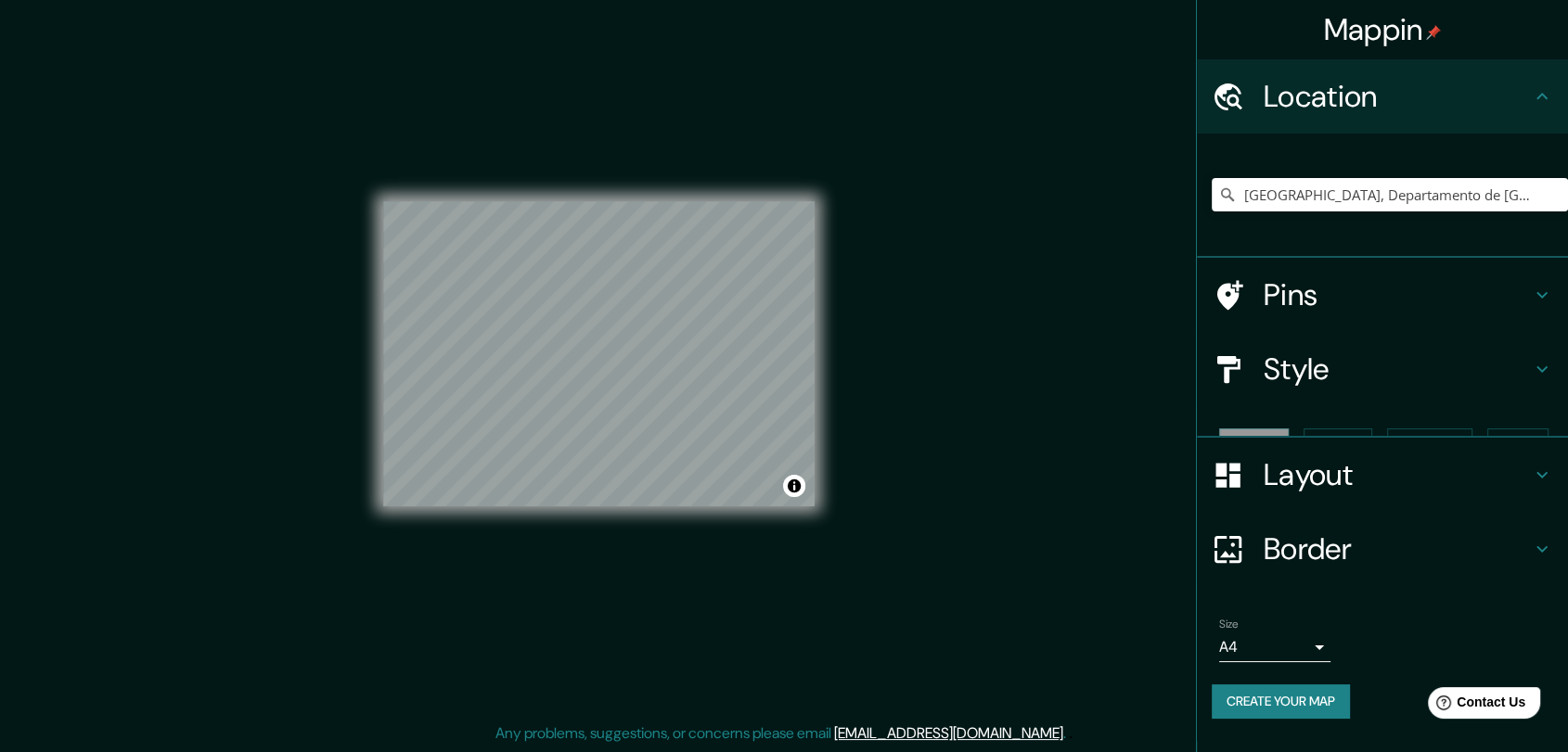
scroll to position [0, 0]
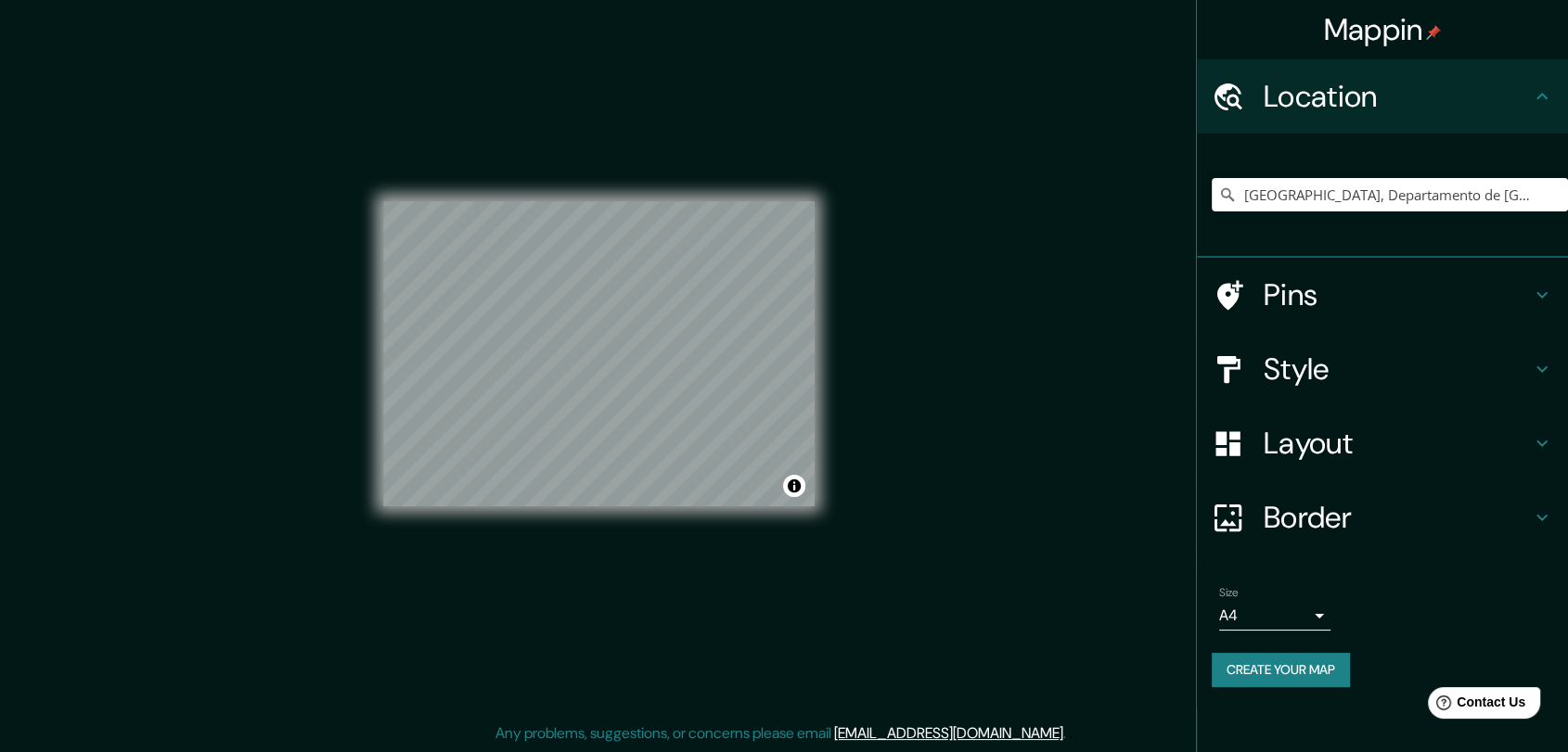
click at [1243, 610] on body "Mappin Location Sucre, Departamento de Chuquisaca, Bolivia Pins Style Layout Bo…" at bounding box center [784, 362] width 1568 height 752
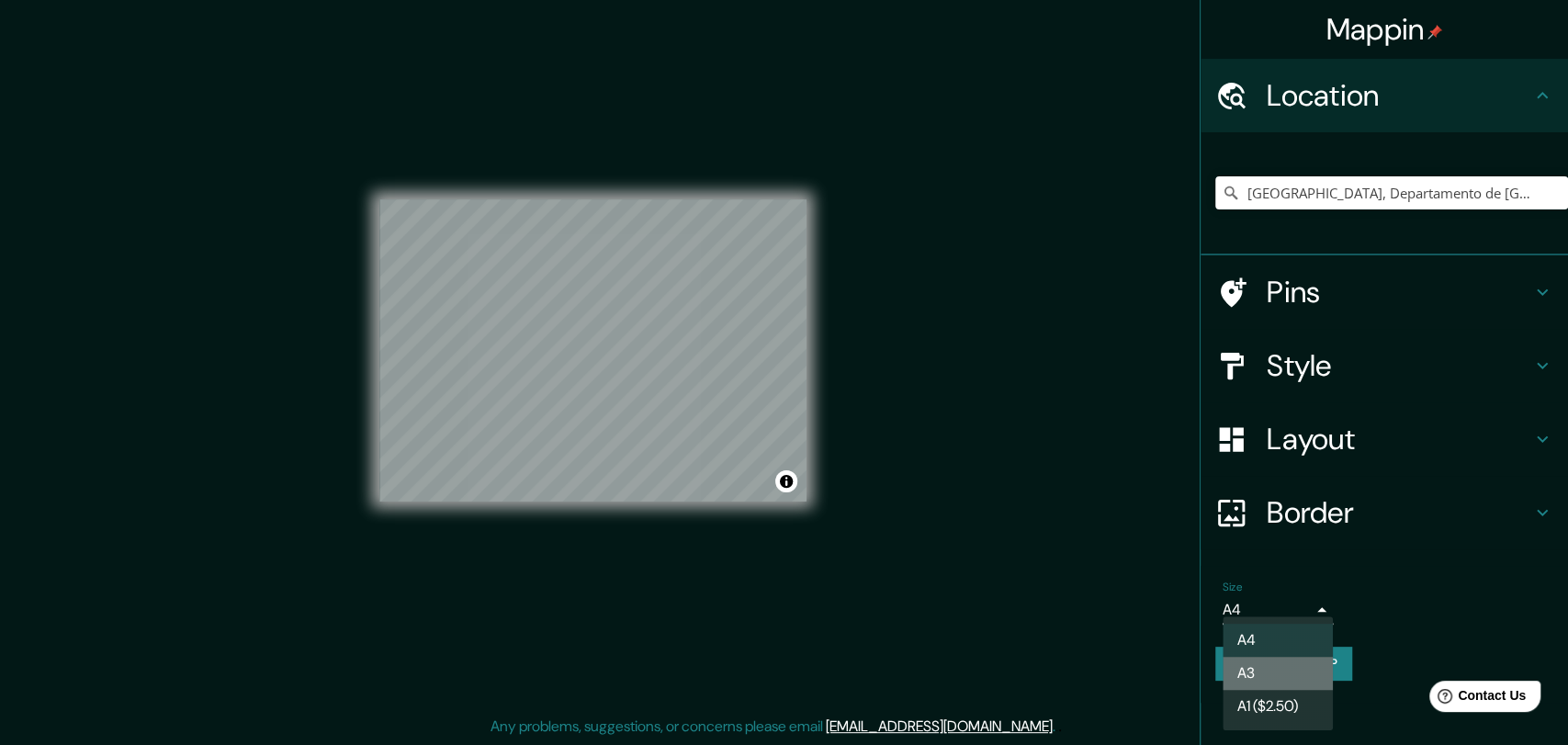
click at [1269, 669] on li "A3" at bounding box center [1278, 673] width 110 height 33
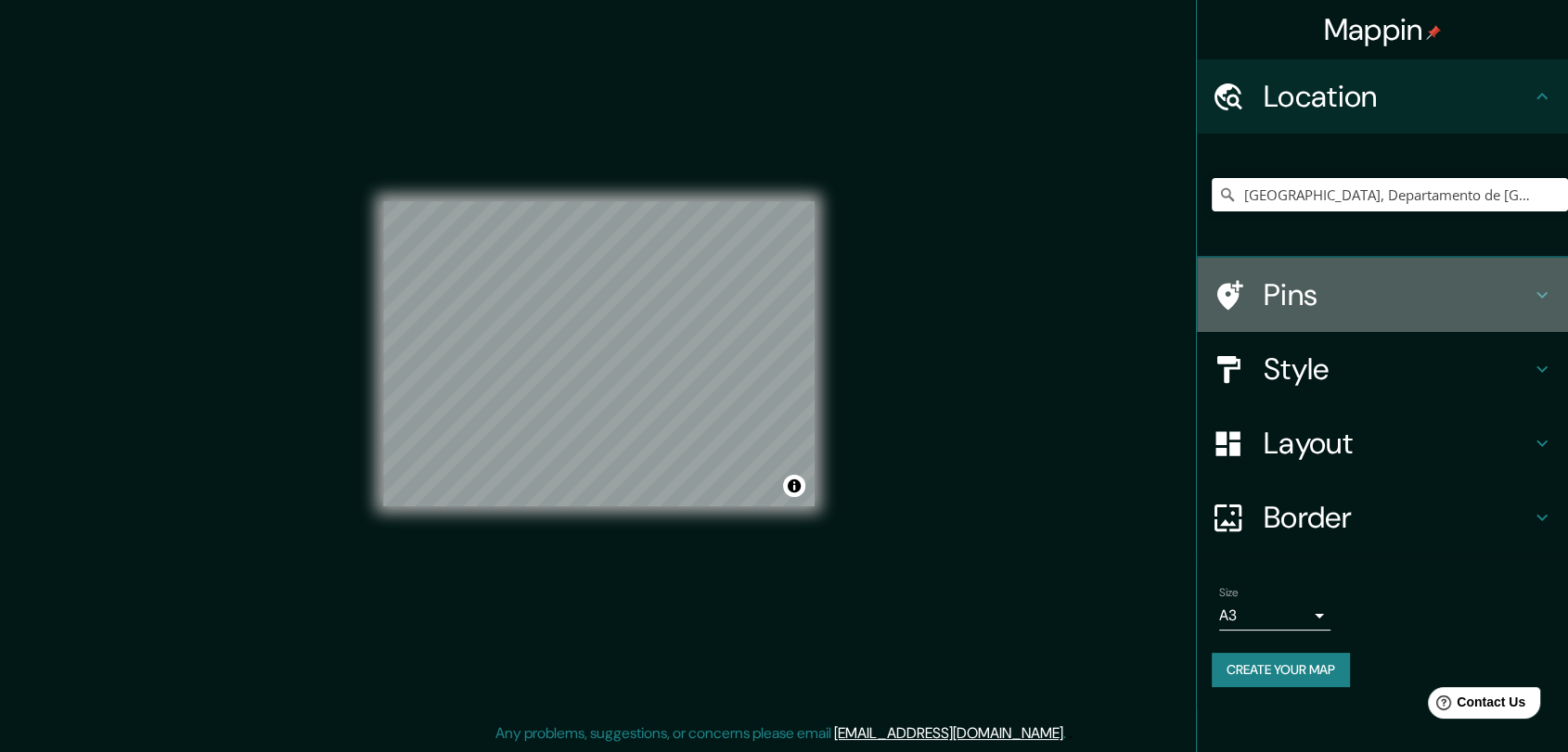
click at [1278, 301] on h4 "Pins" at bounding box center [1398, 294] width 268 height 37
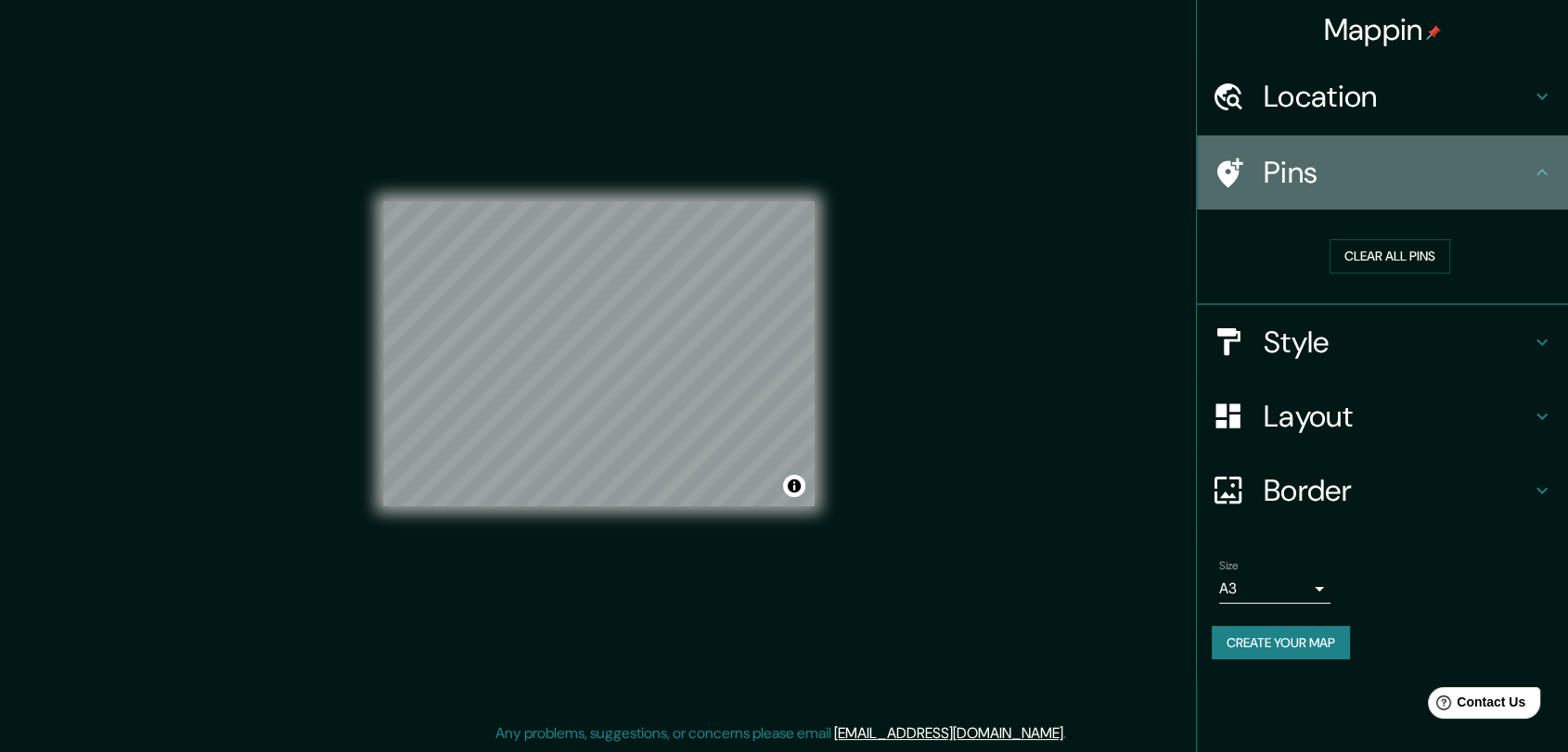
click at [1291, 181] on h4 "Pins" at bounding box center [1398, 171] width 268 height 37
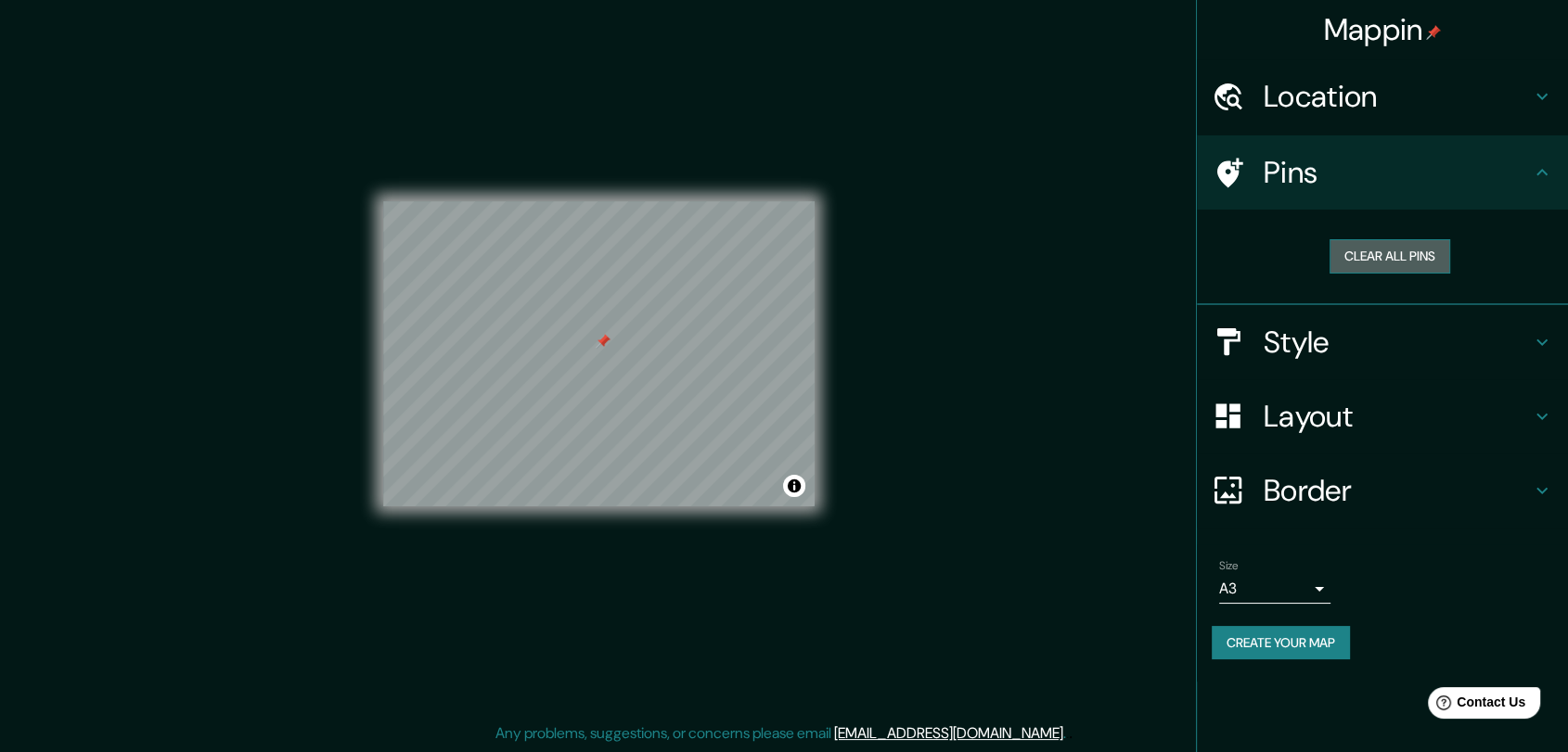
click at [1390, 256] on button "Clear all pins" at bounding box center [1390, 257] width 121 height 35
click at [1312, 647] on button "Create your map" at bounding box center [1280, 643] width 138 height 35
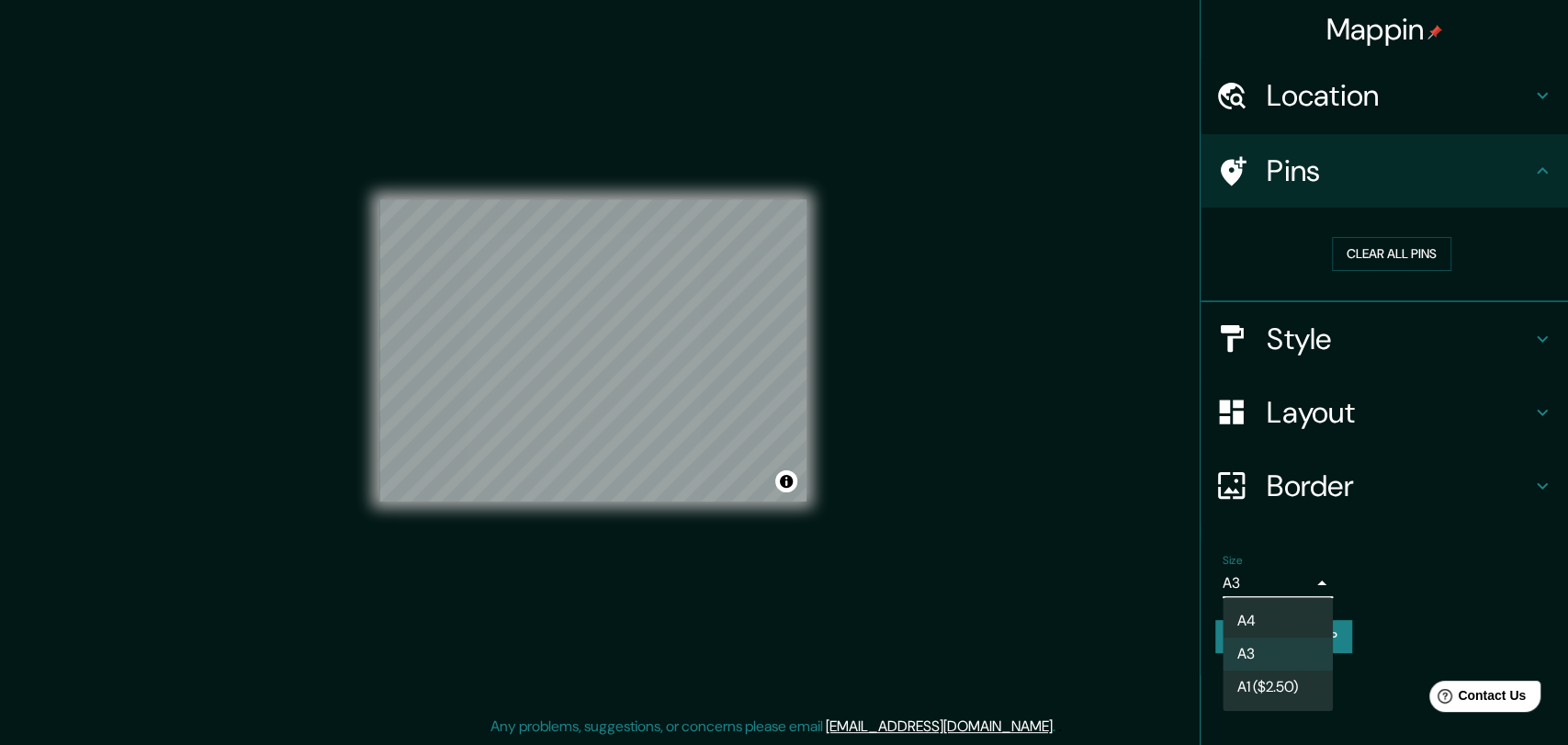
click at [1237, 589] on body "Mappin Location Sucre, Departamento de Chuquisaca, Bolivia Pins Clear all pins …" at bounding box center [784, 358] width 1568 height 745
click at [1255, 621] on li "A4" at bounding box center [1278, 621] width 110 height 33
type input "single"
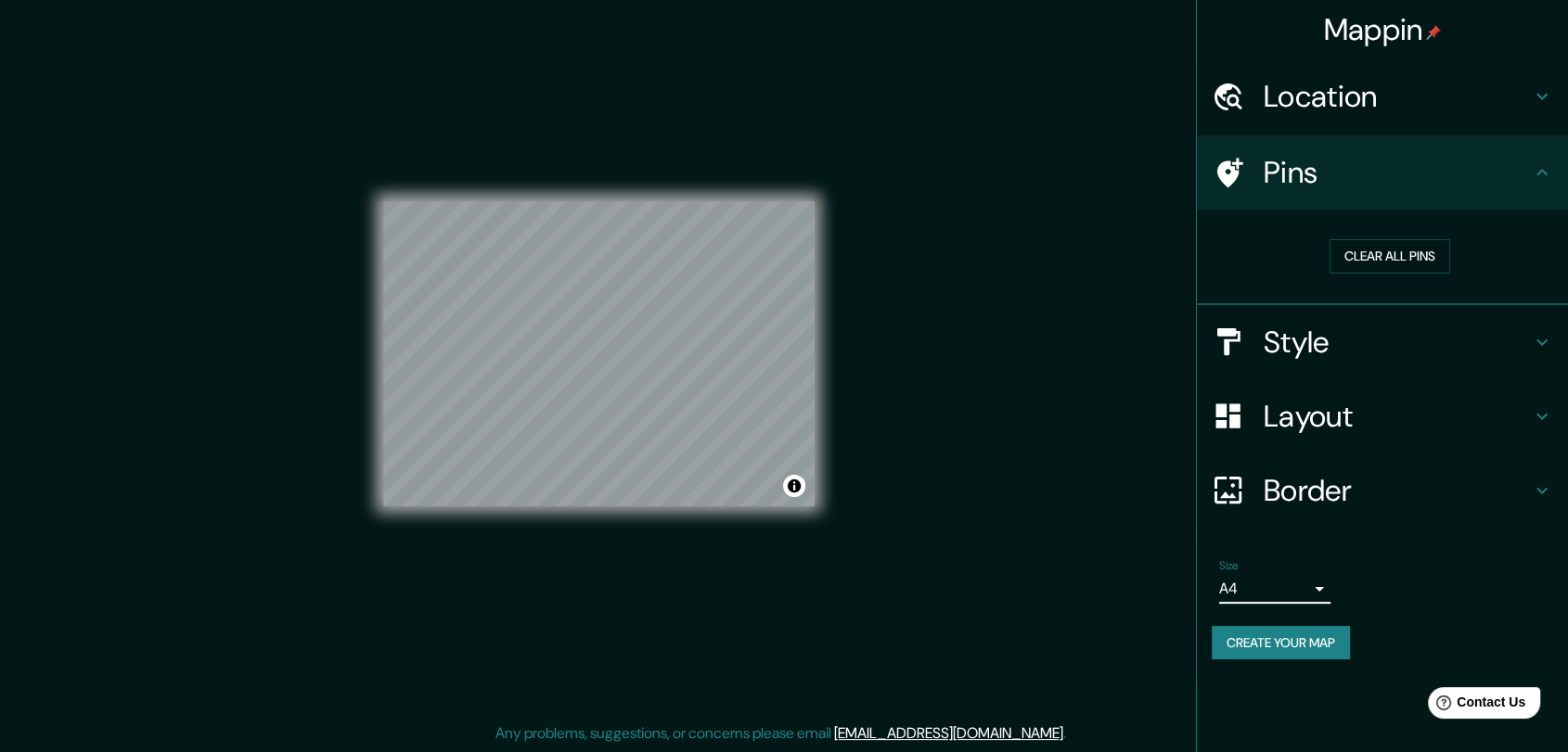
click at [1292, 642] on button "Create your map" at bounding box center [1280, 643] width 138 height 35
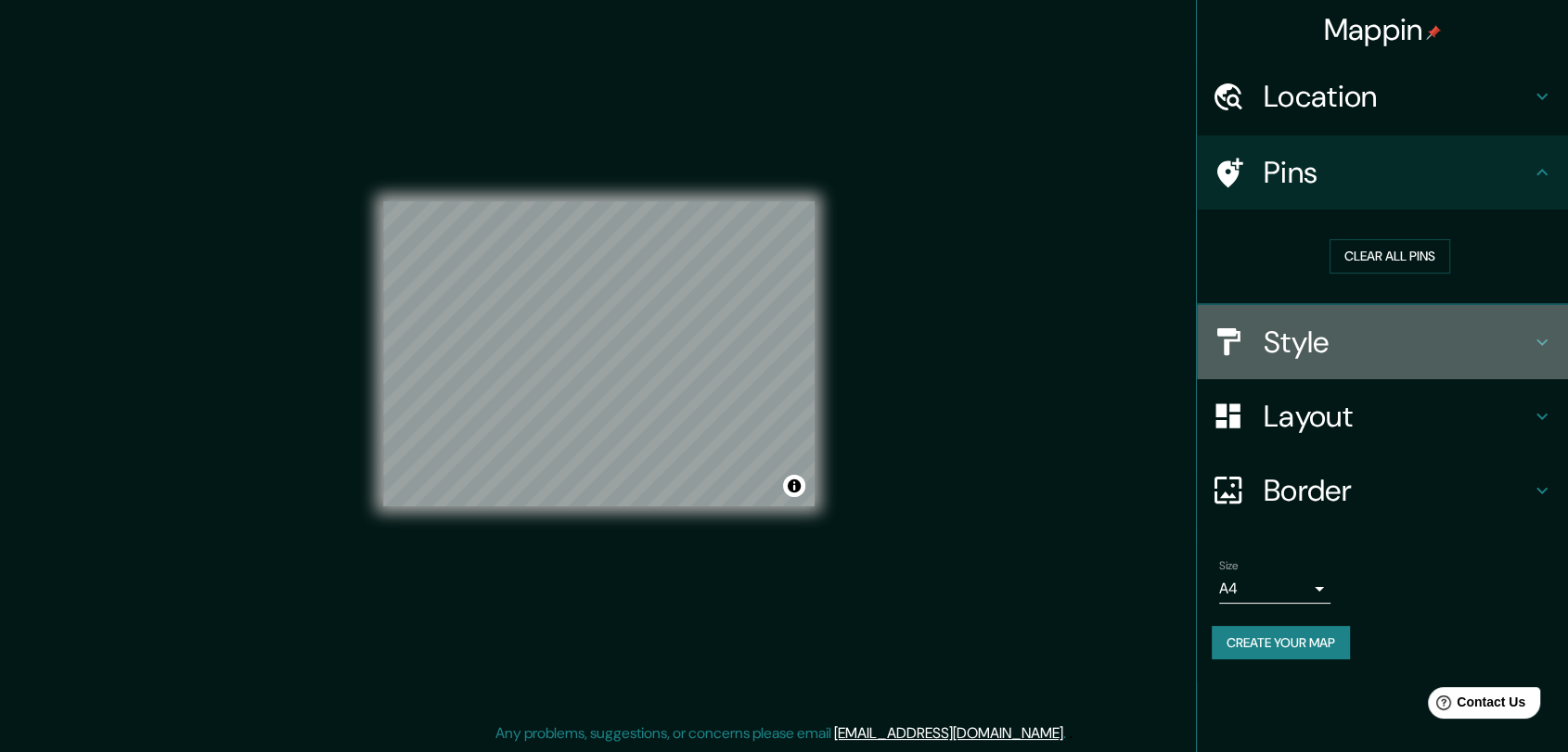
click at [1295, 336] on h4 "Style" at bounding box center [1398, 342] width 268 height 37
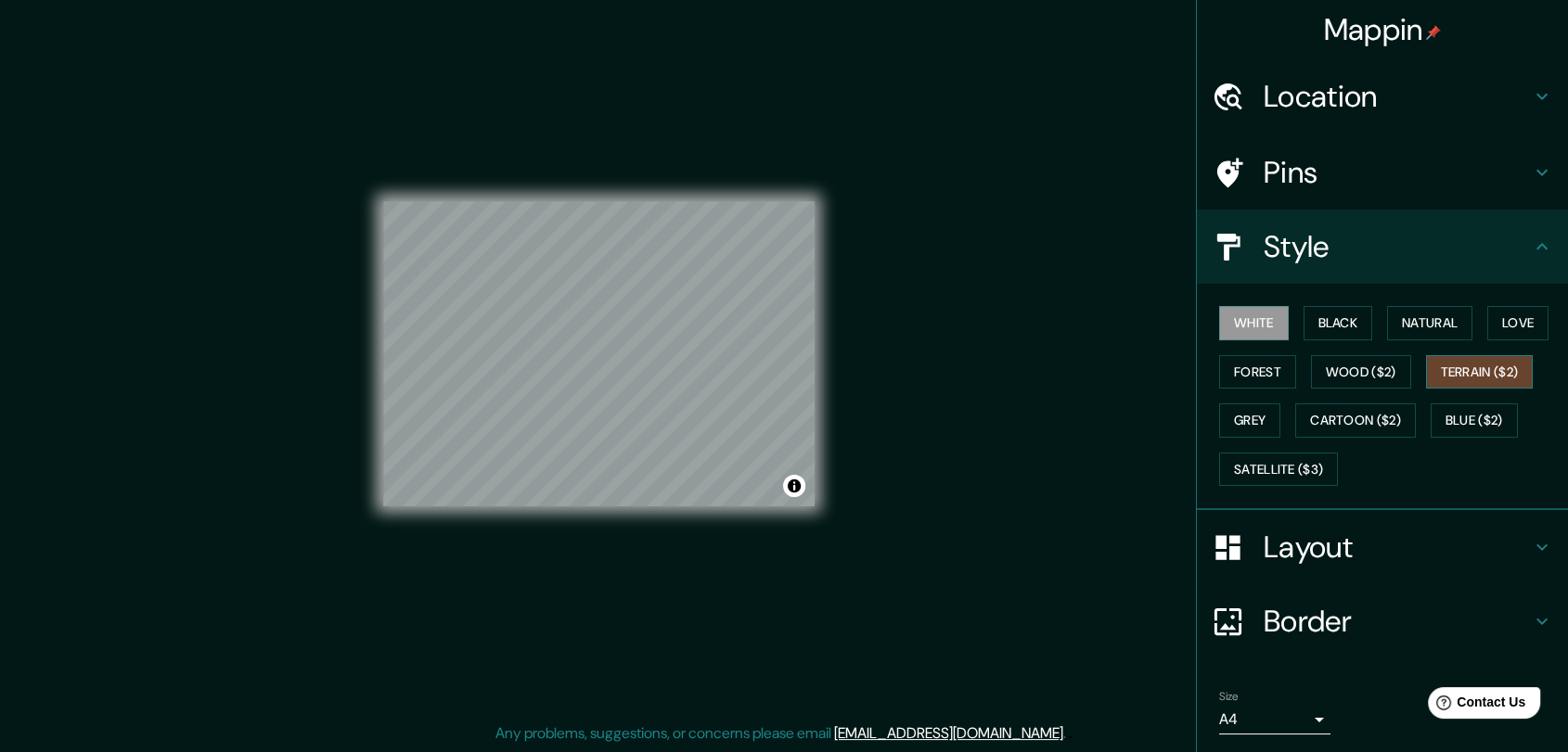
click at [1424, 361] on button "Terrain ($2)" at bounding box center [1480, 373] width 108 height 35
click at [1249, 422] on button "Grey" at bounding box center [1250, 420] width 61 height 35
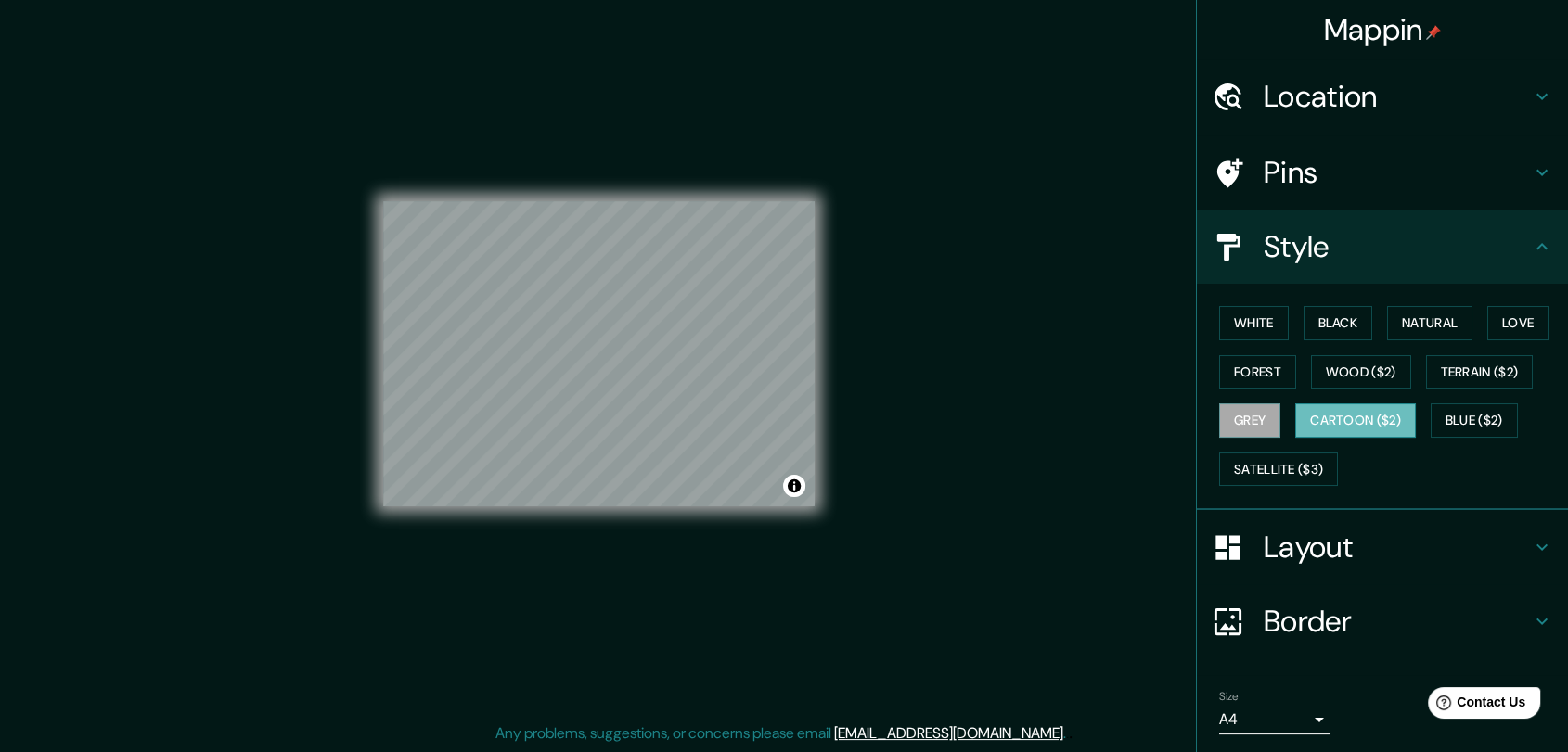
click at [1337, 422] on button "Cartoon ($2)" at bounding box center [1356, 420] width 121 height 35
click at [1240, 467] on button "Satellite ($3)" at bounding box center [1279, 470] width 119 height 35
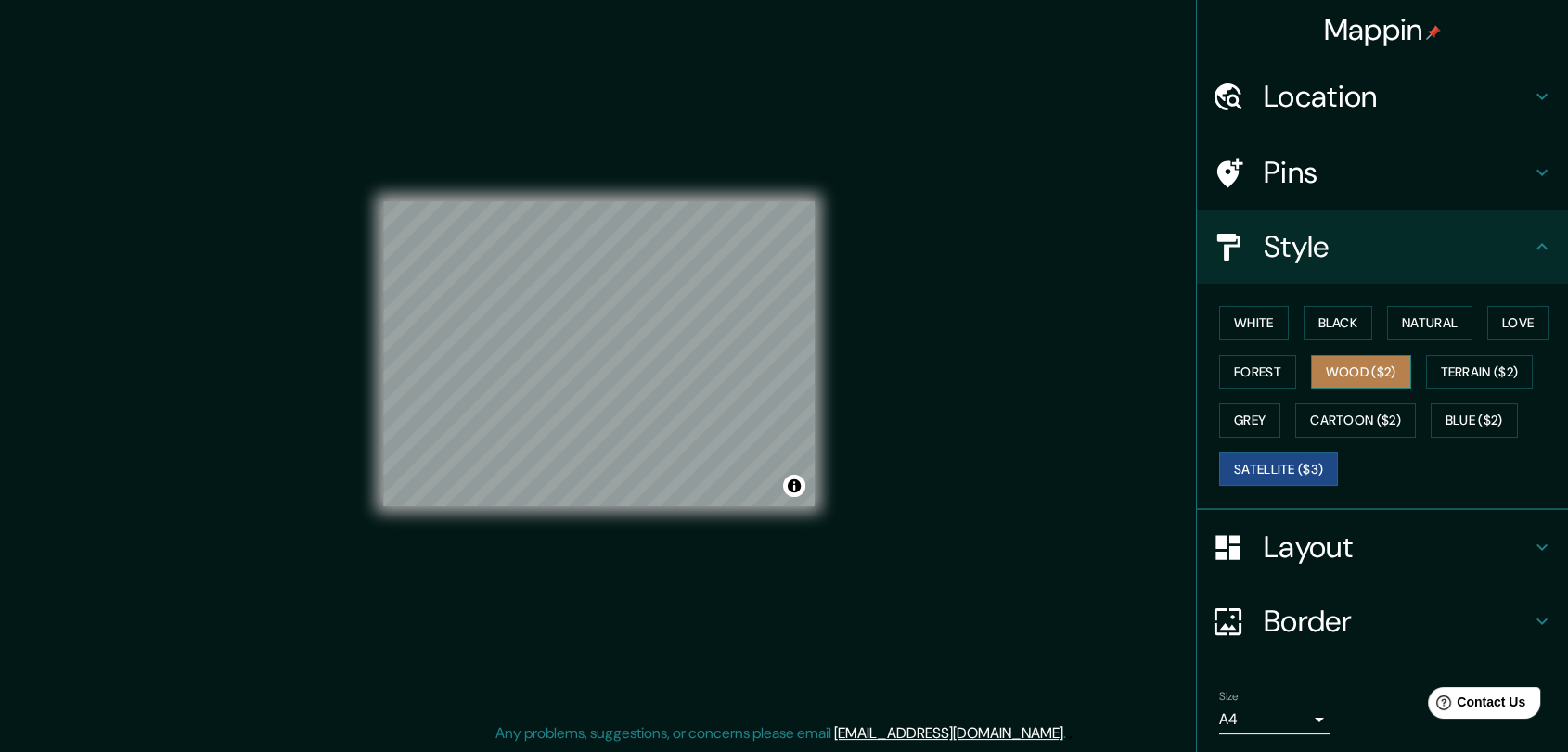
click at [1347, 369] on button "Wood ($2)" at bounding box center [1361, 373] width 100 height 35
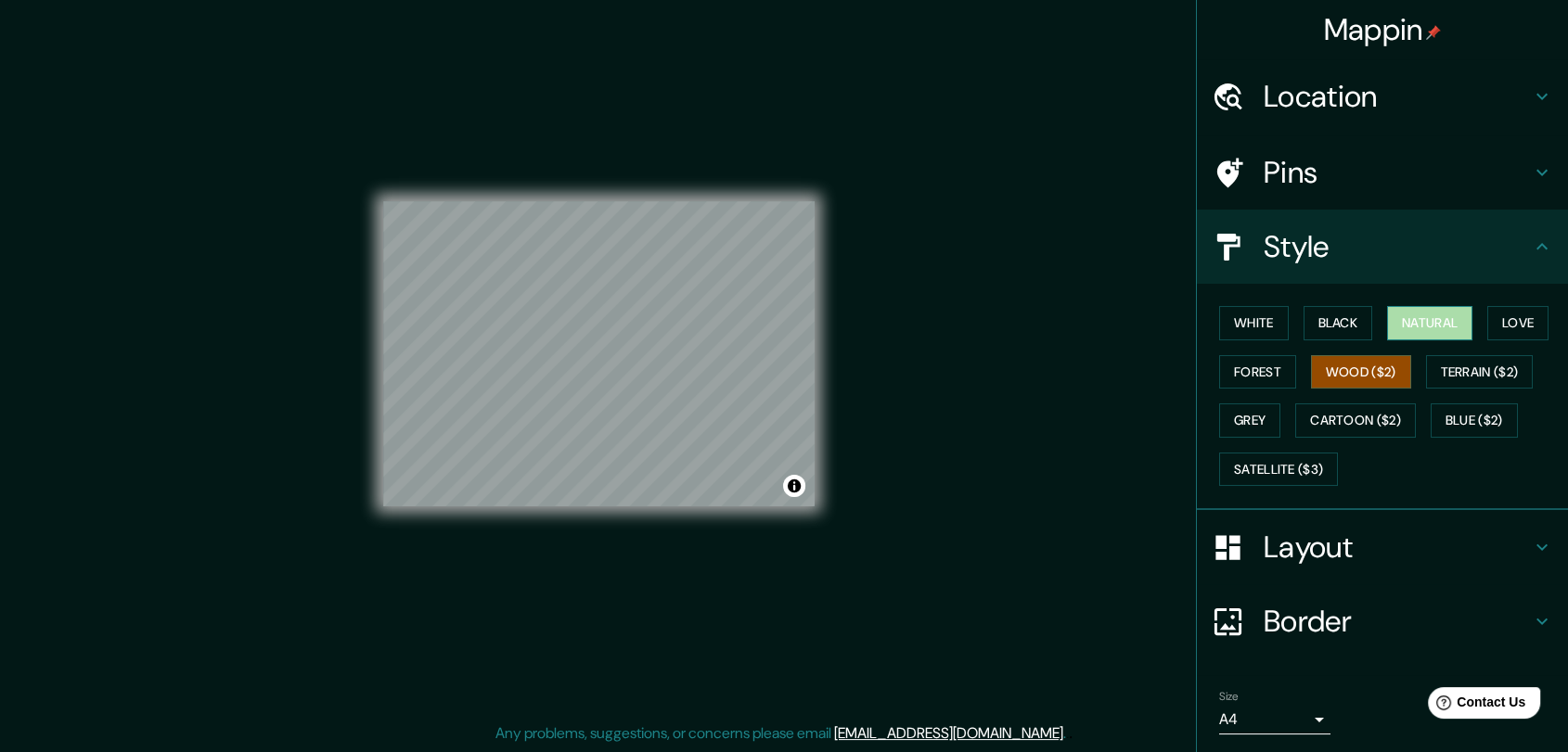
click at [1402, 326] on button "Natural" at bounding box center [1429, 323] width 85 height 35
click at [1318, 555] on h4 "Layout" at bounding box center [1398, 547] width 268 height 37
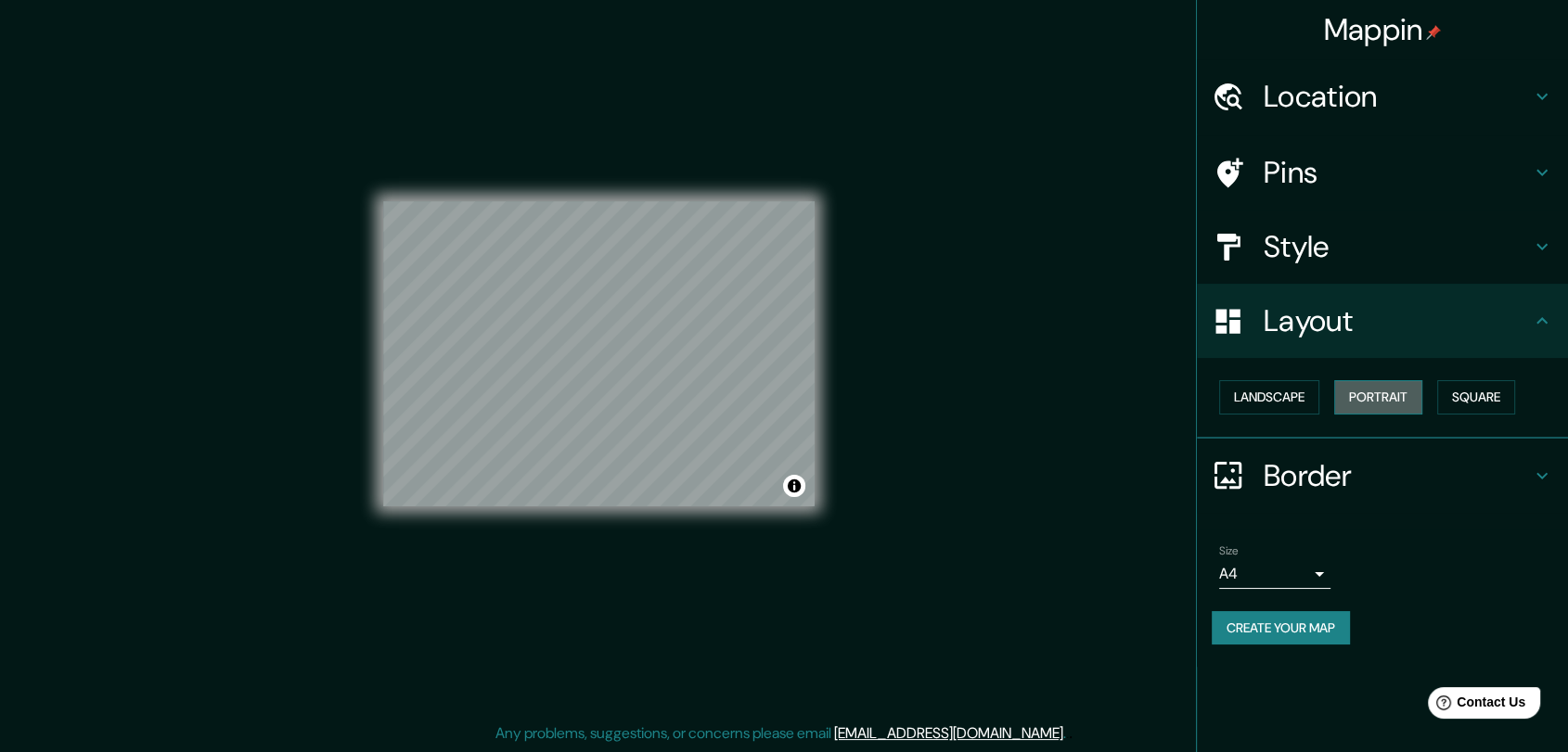
click at [1382, 399] on button "Portrait" at bounding box center [1378, 397] width 88 height 35
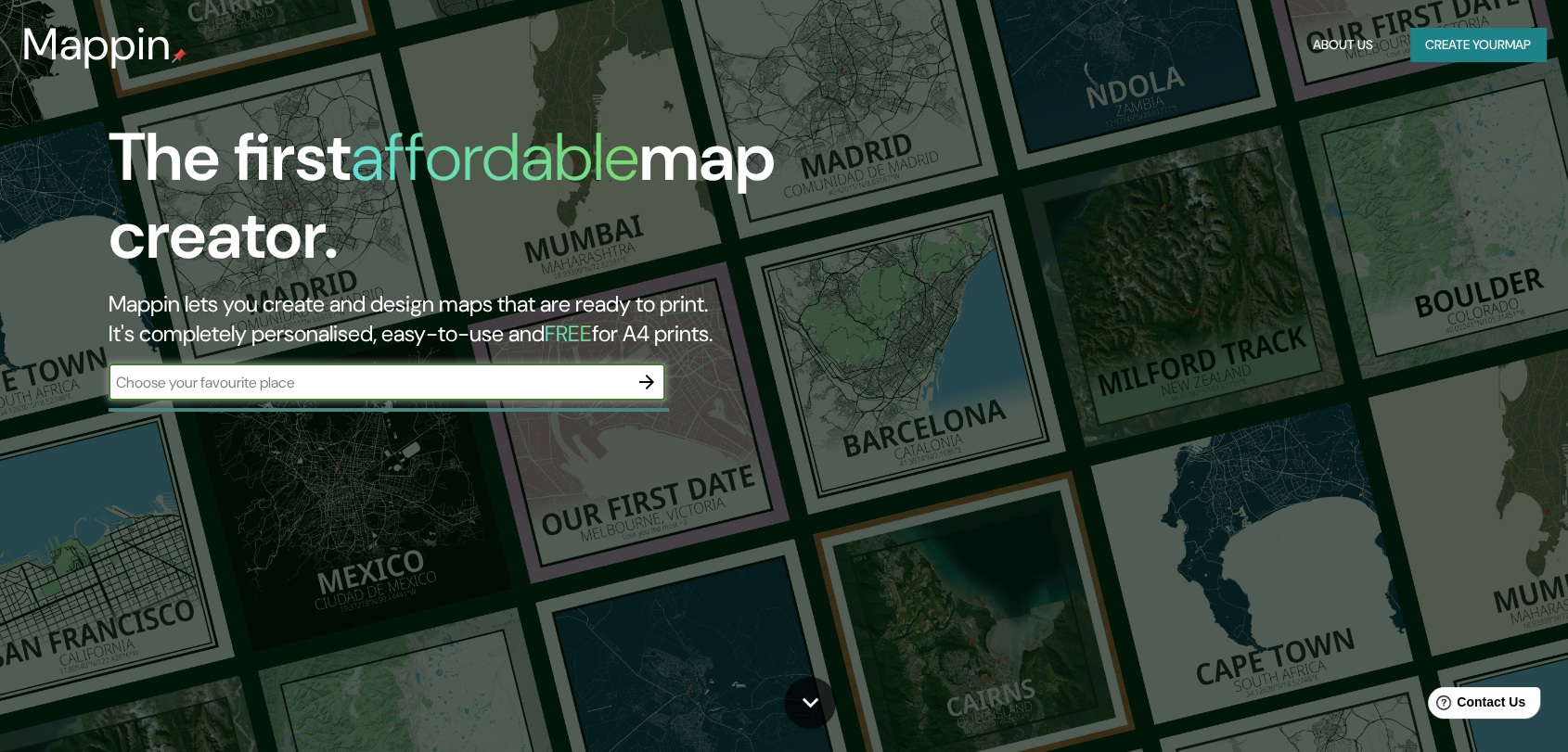
drag, startPoint x: 527, startPoint y: 385, endPoint x: 549, endPoint y: 385, distance: 22.0
click at [527, 385] on input "text" at bounding box center [369, 382] width 519 height 22
type input "SUCRE"
click at [645, 384] on icon "button" at bounding box center [646, 381] width 22 height 22
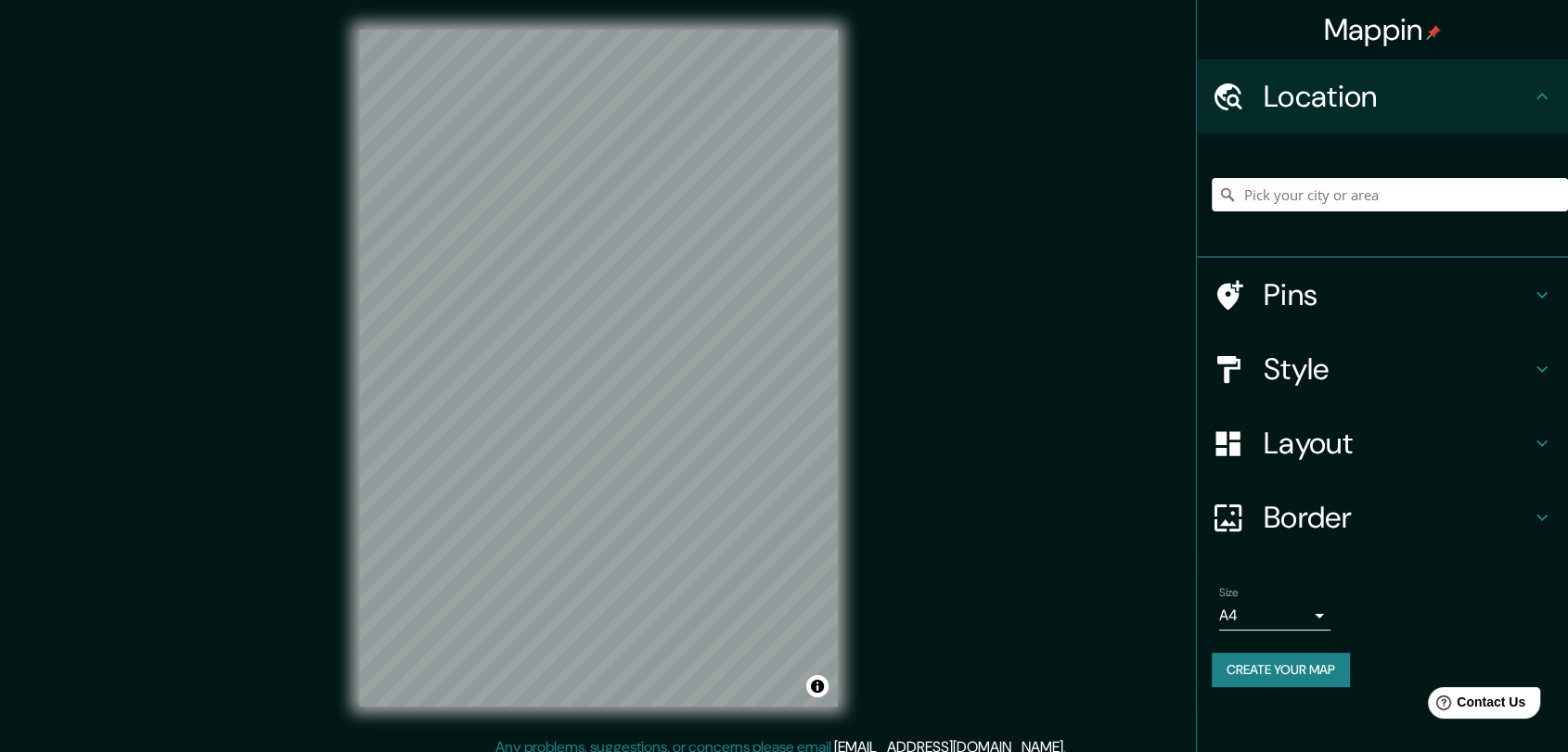
click at [1289, 197] on input "Pick your city or area" at bounding box center [1389, 195] width 356 height 34
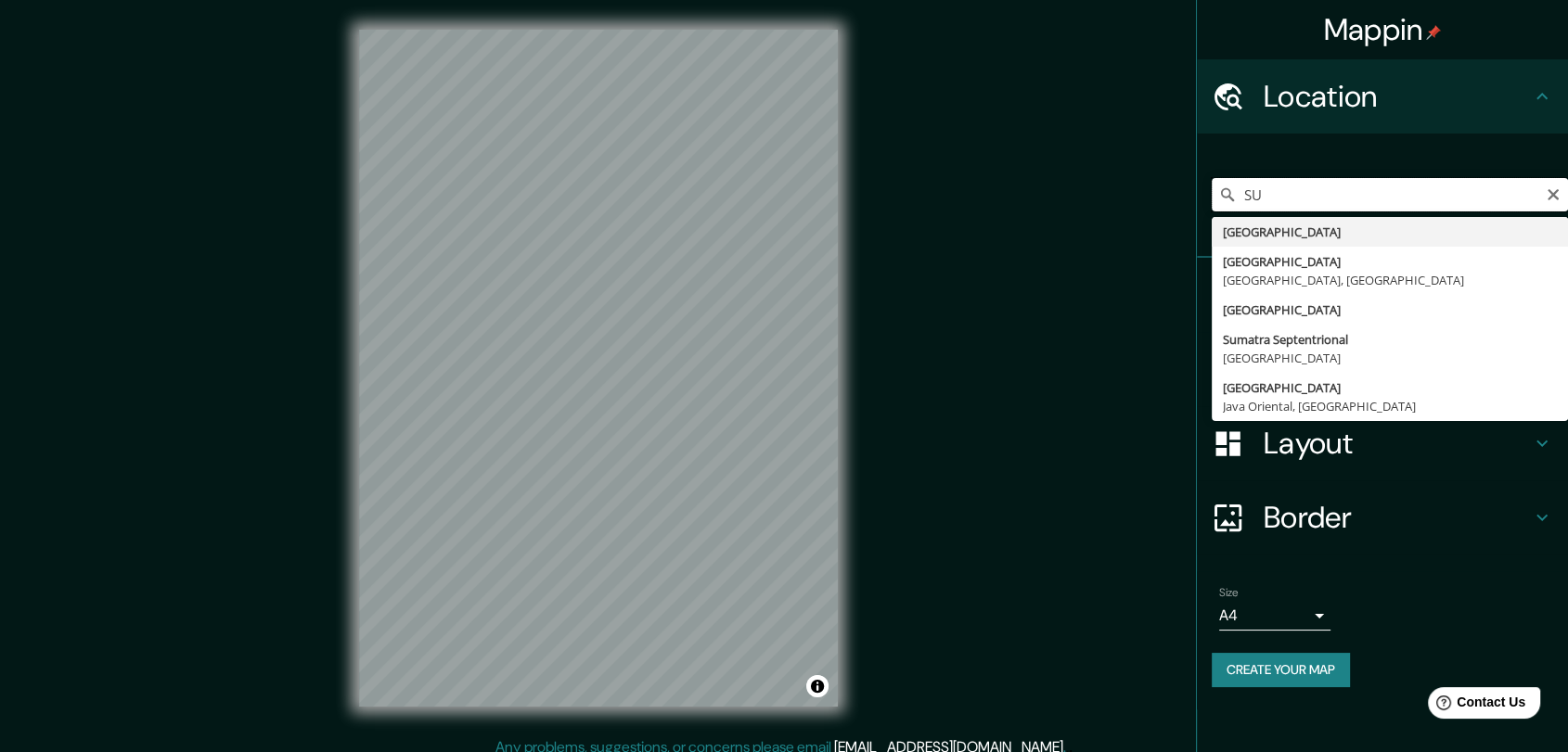
type input "S"
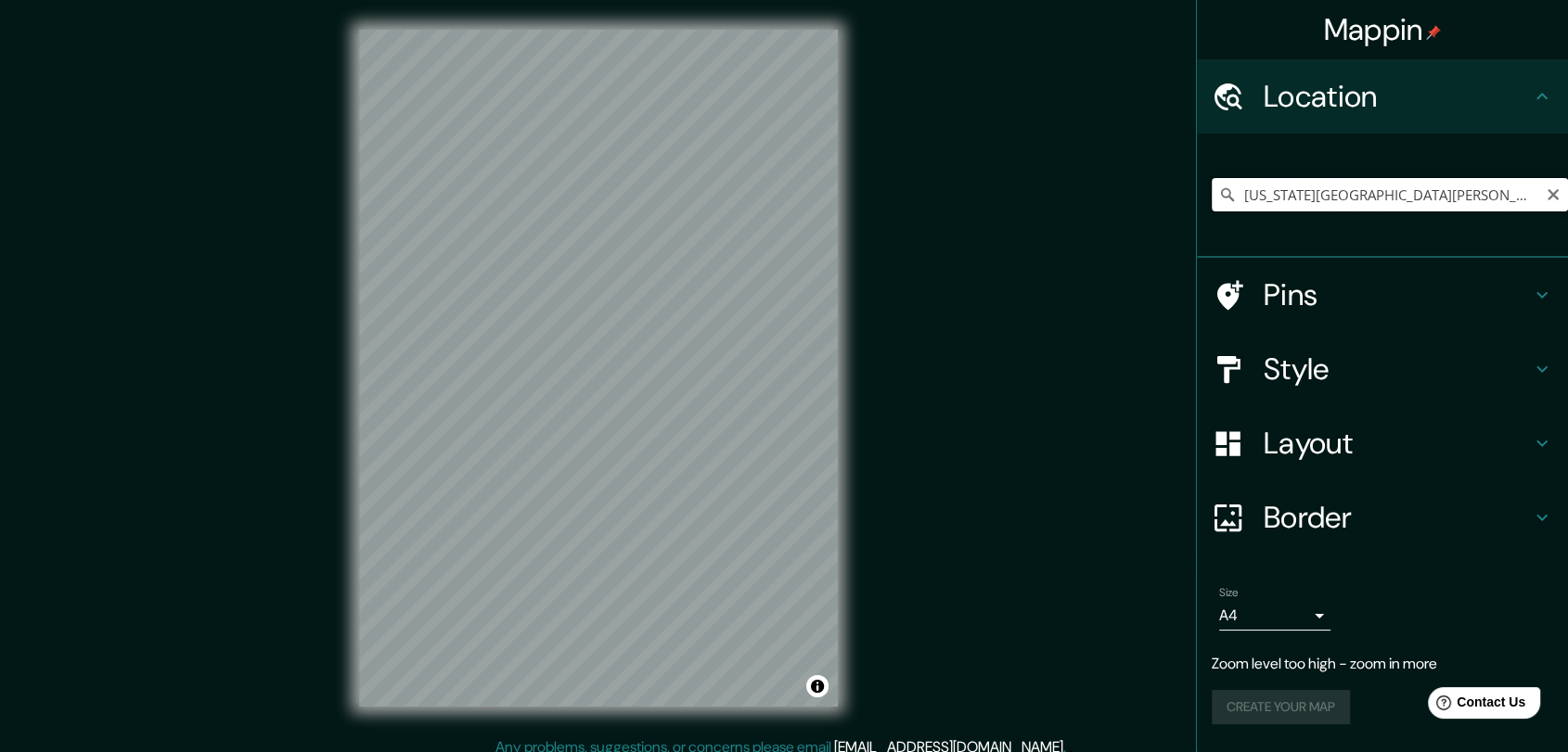
click at [1330, 196] on input "New York Mills, Nueva York, Estados Unidos" at bounding box center [1389, 195] width 356 height 34
drag, startPoint x: 1311, startPoint y: 195, endPoint x: 1592, endPoint y: 201, distance: 281.1
click at [1568, 201] on html "Mappin Location New York Mills, Nueva York, Estados Unidos Pins Style Layout Bo…" at bounding box center [784, 376] width 1568 height 752
click at [1380, 196] on input "New York, Florida, Estados Unidos" at bounding box center [1389, 195] width 356 height 34
drag, startPoint x: 1488, startPoint y: 196, endPoint x: 1196, endPoint y: 197, distance: 292.0
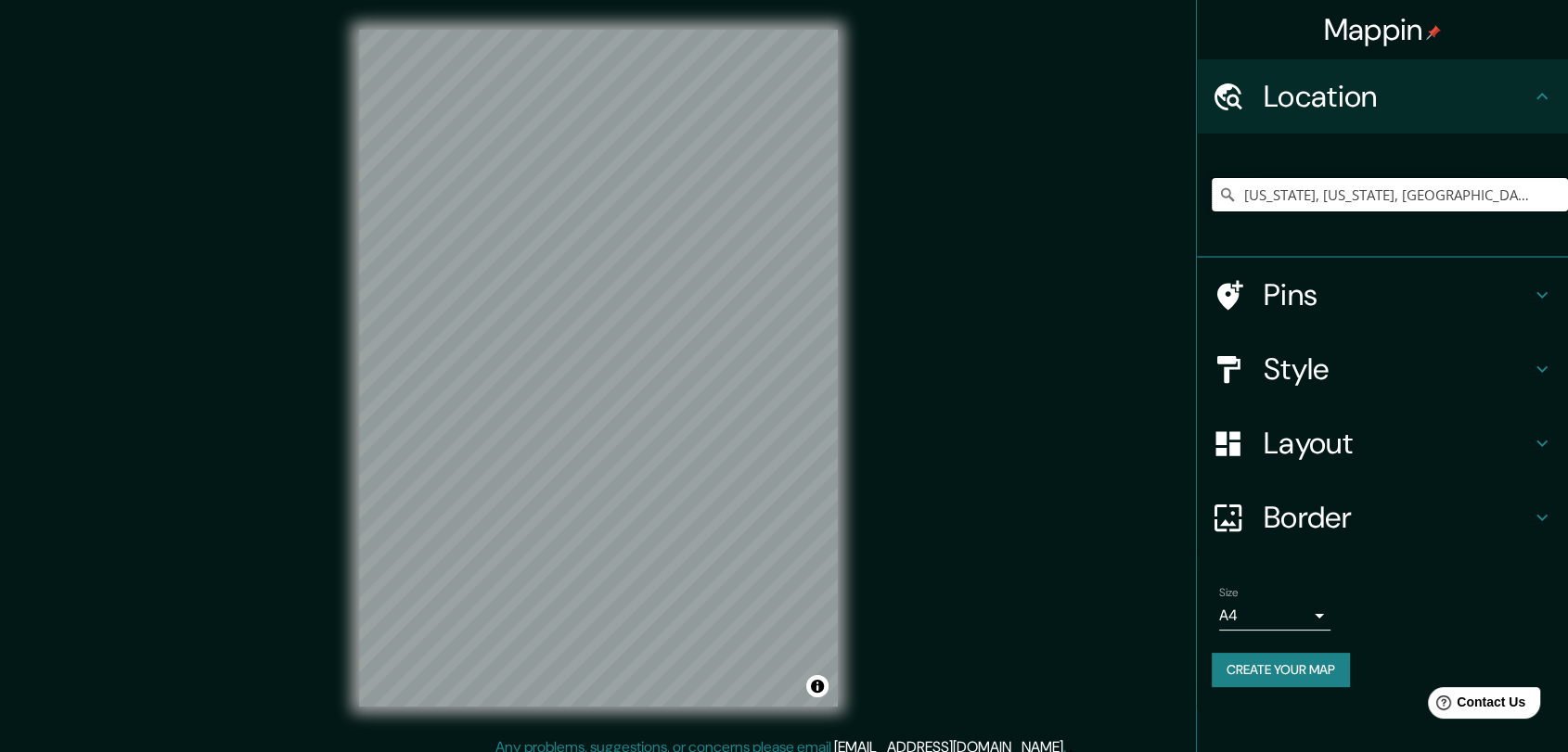
click at [1197, 197] on div "New York, Florida, Estados Unidos" at bounding box center [1383, 195] width 371 height 124
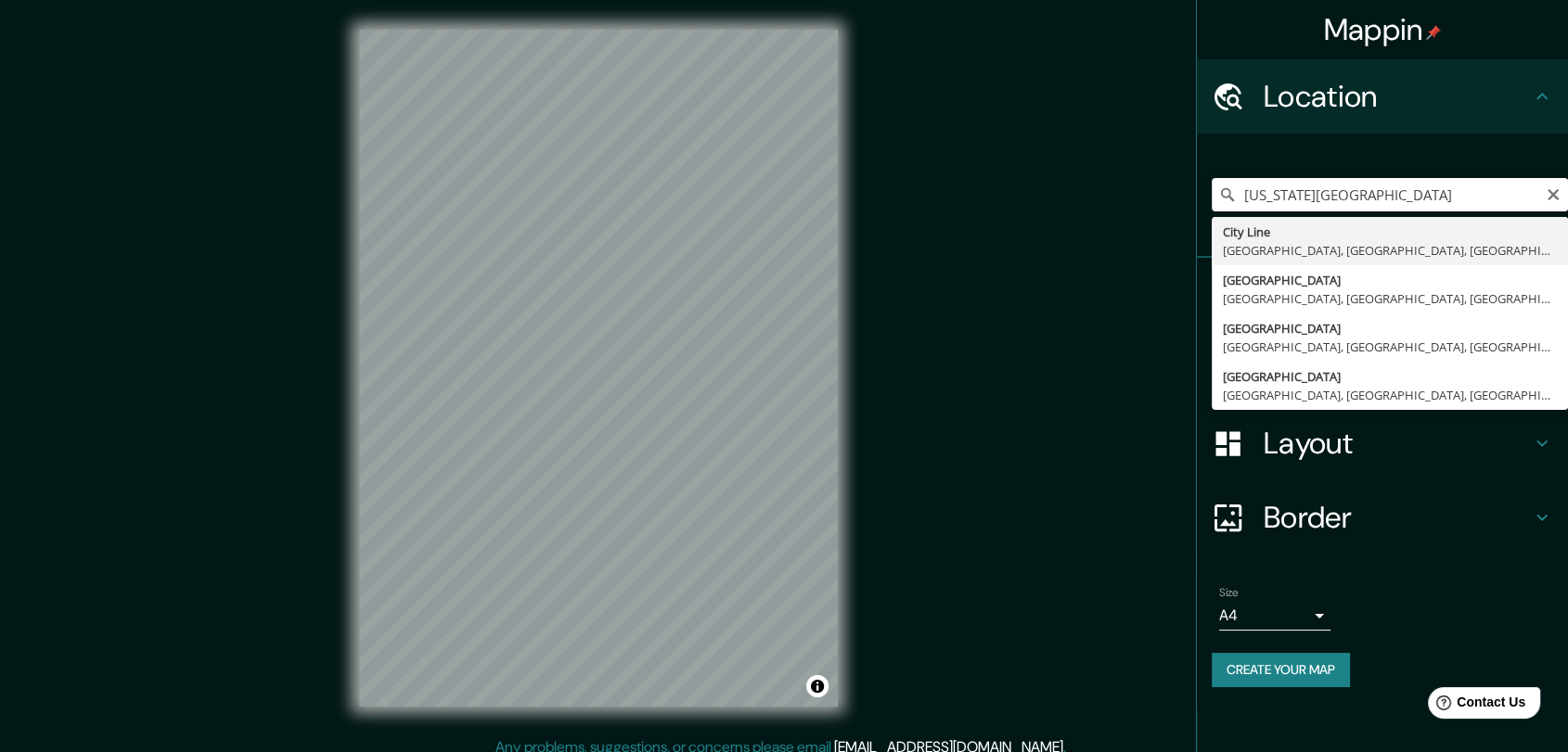
type input "City Line, Brooklyn, Nueva York, Estados Unidos"
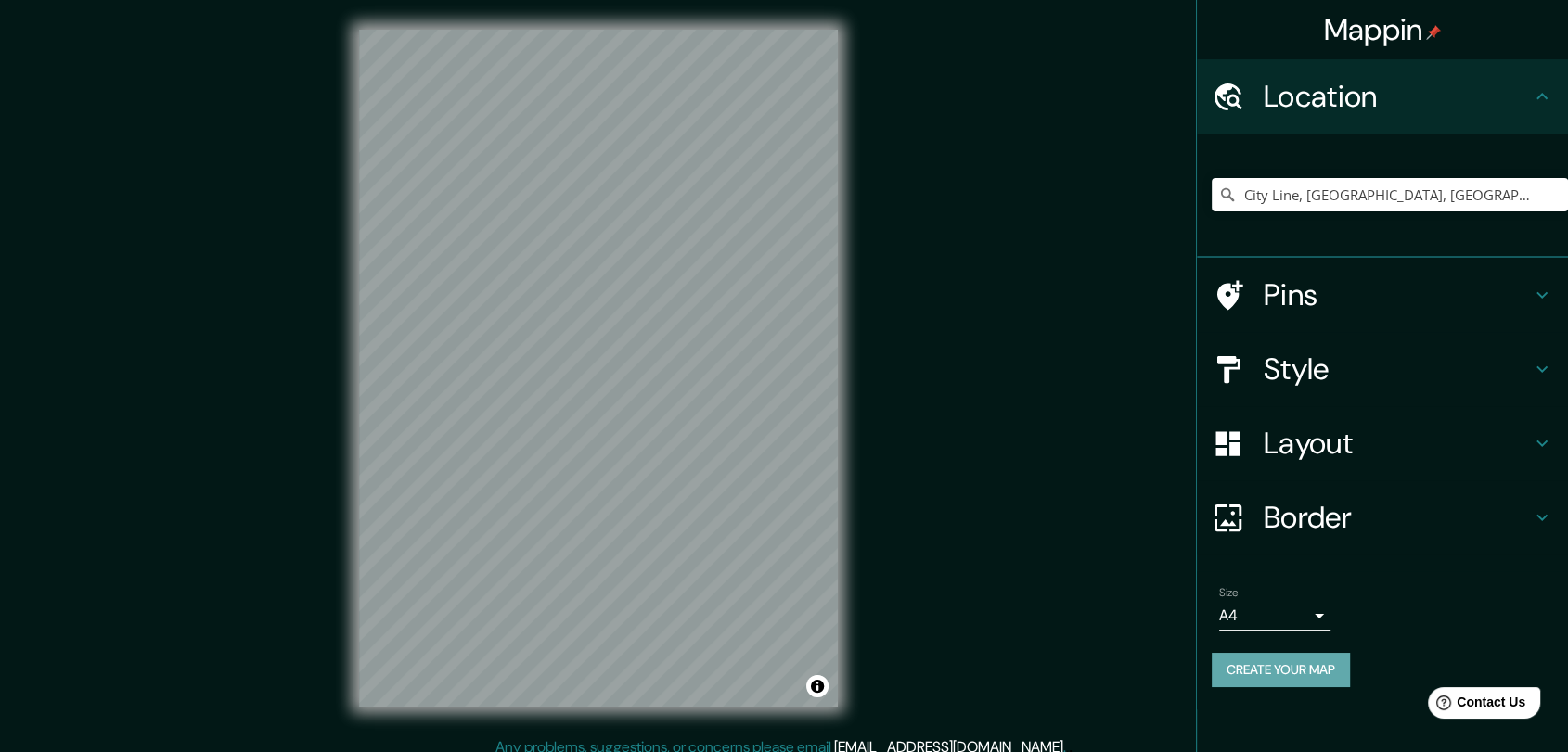
click at [1292, 671] on button "Create your map" at bounding box center [1280, 670] width 138 height 35
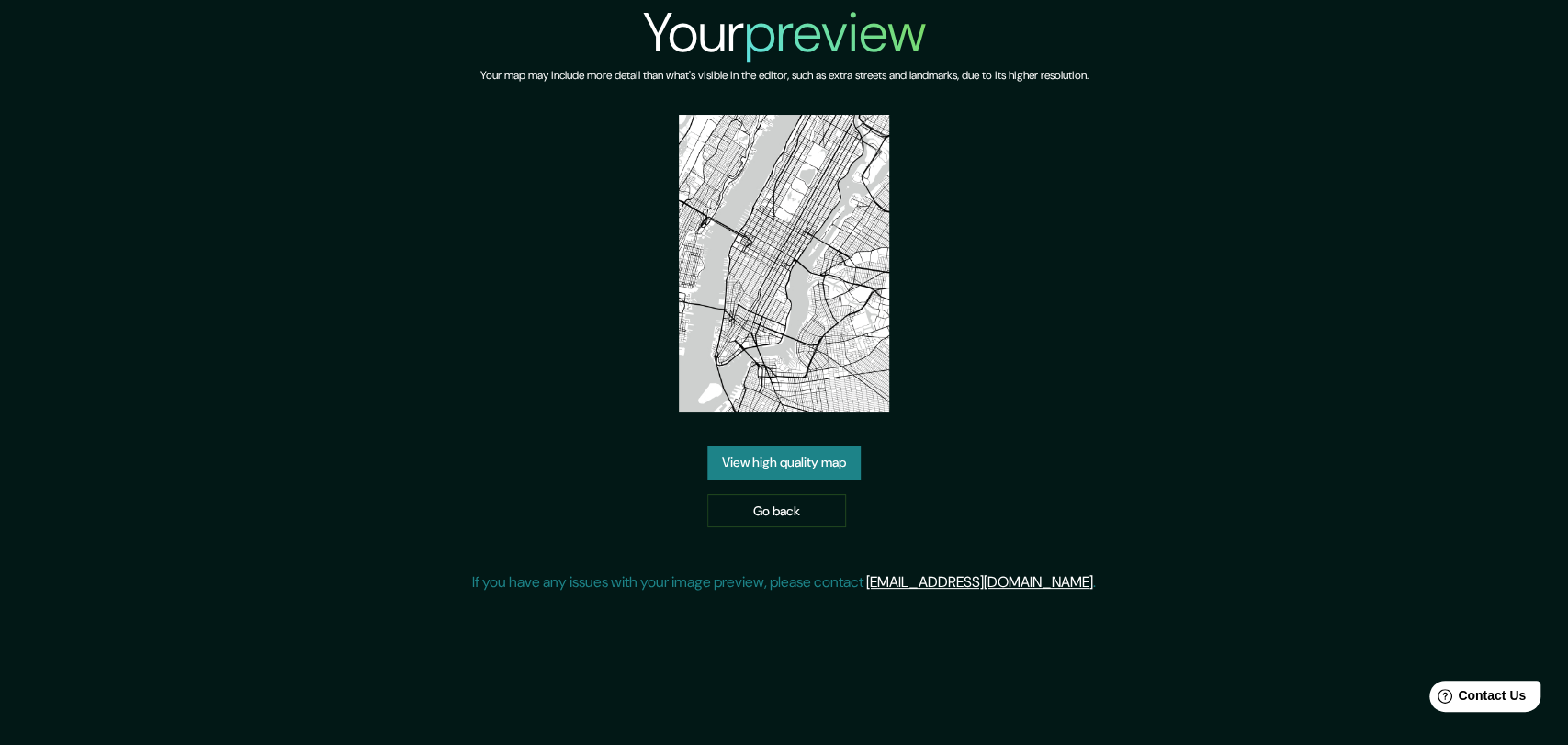
click at [806, 466] on link "View high quality map" at bounding box center [784, 462] width 153 height 34
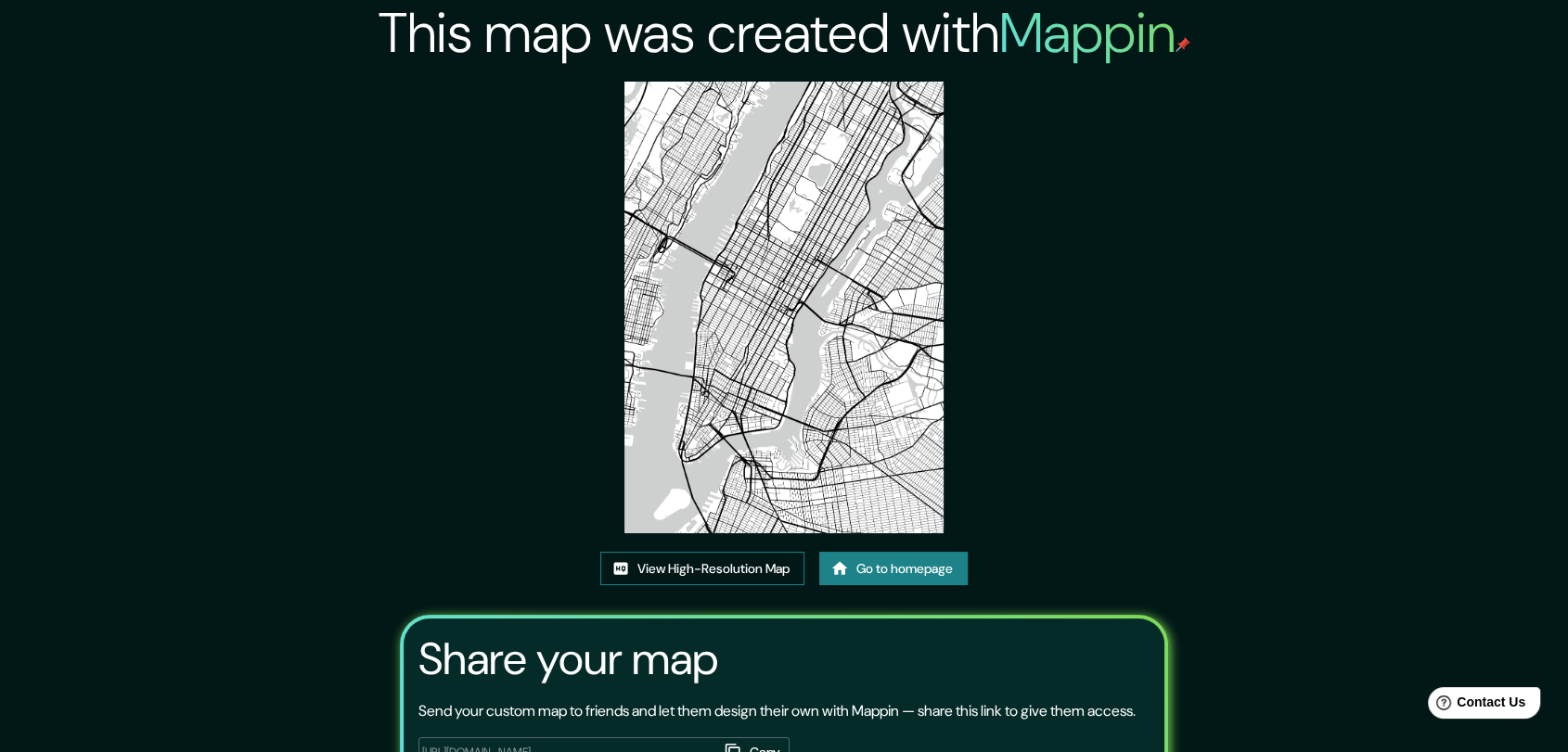
scroll to position [163, 0]
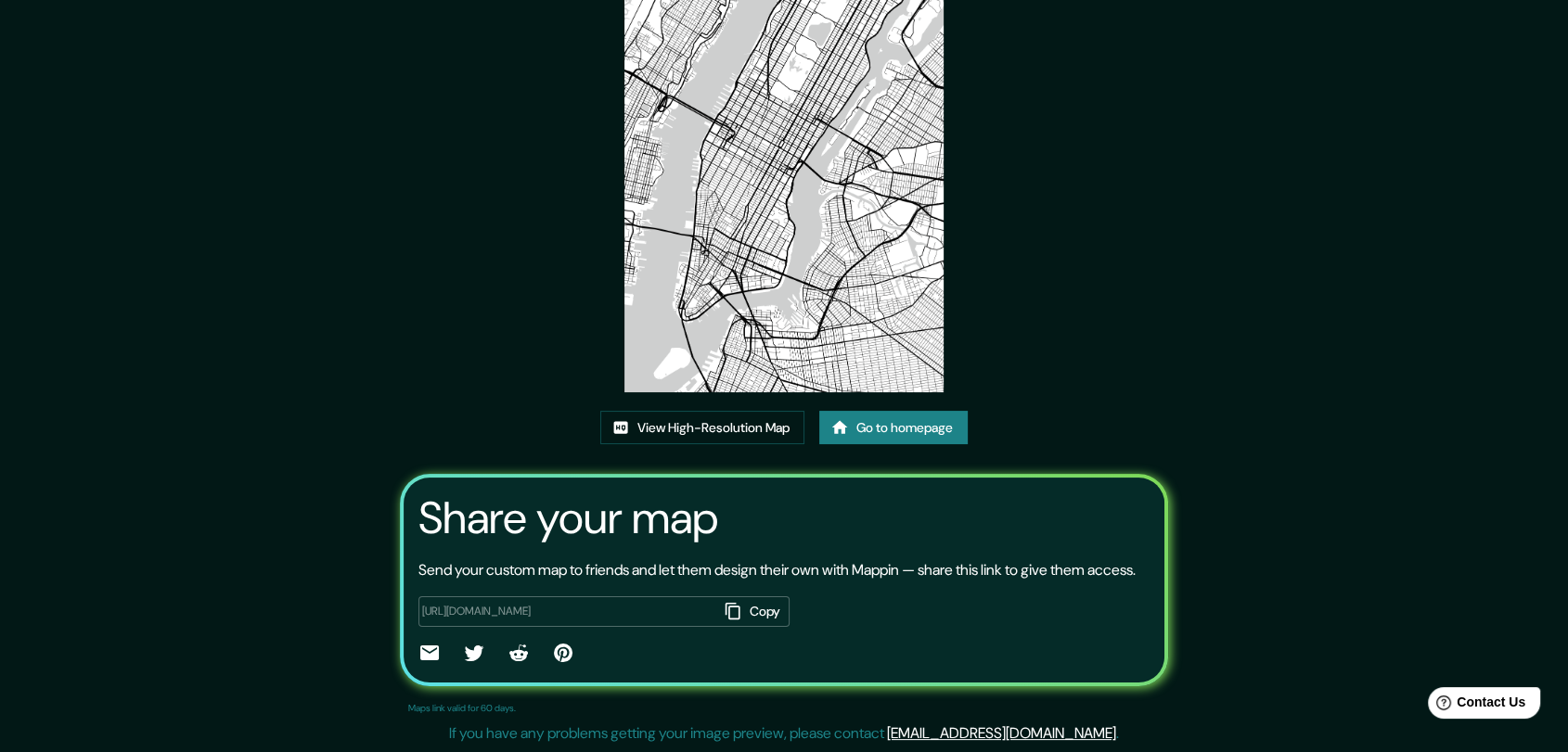
click at [763, 614] on button "Copy" at bounding box center [753, 611] width 72 height 31
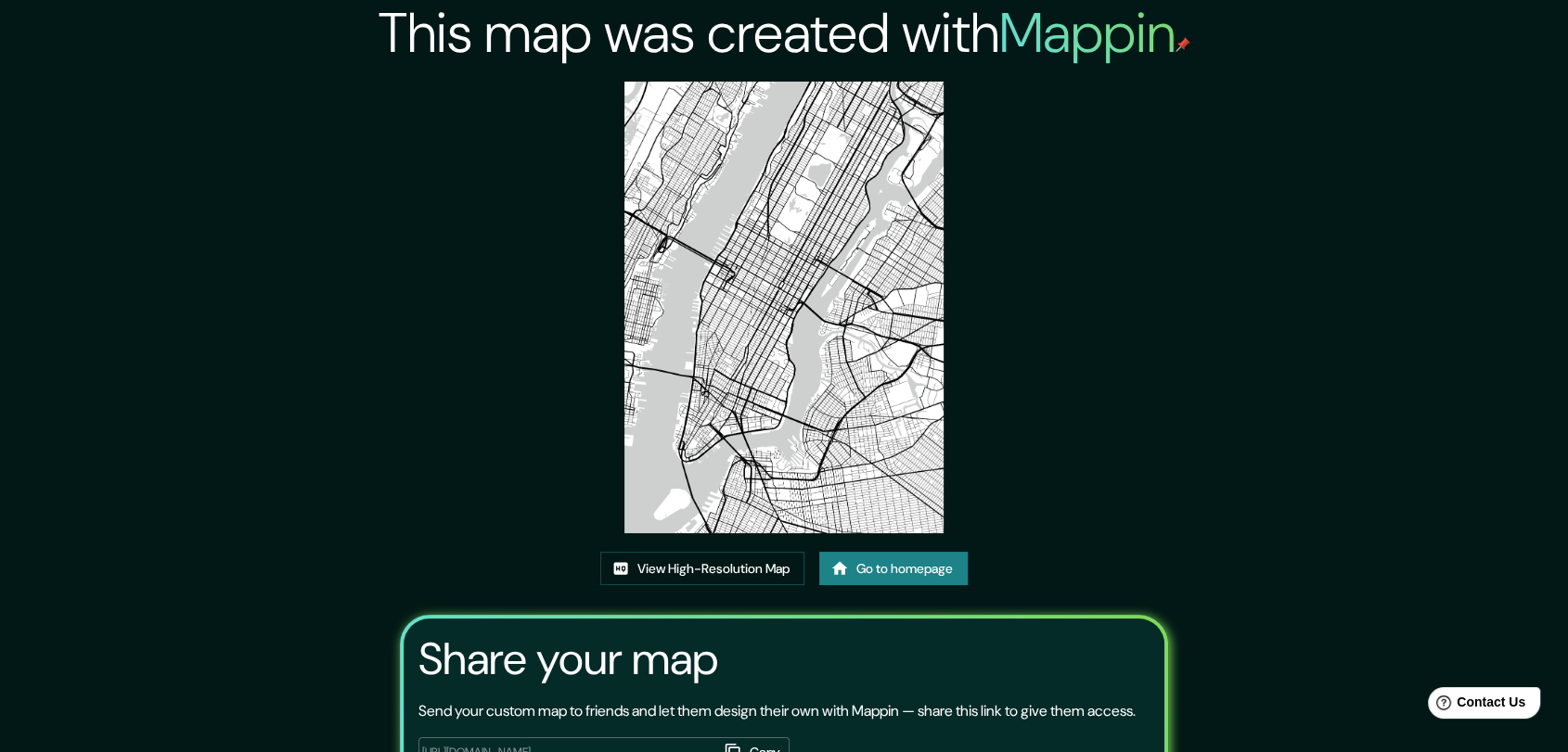
scroll to position [163, 0]
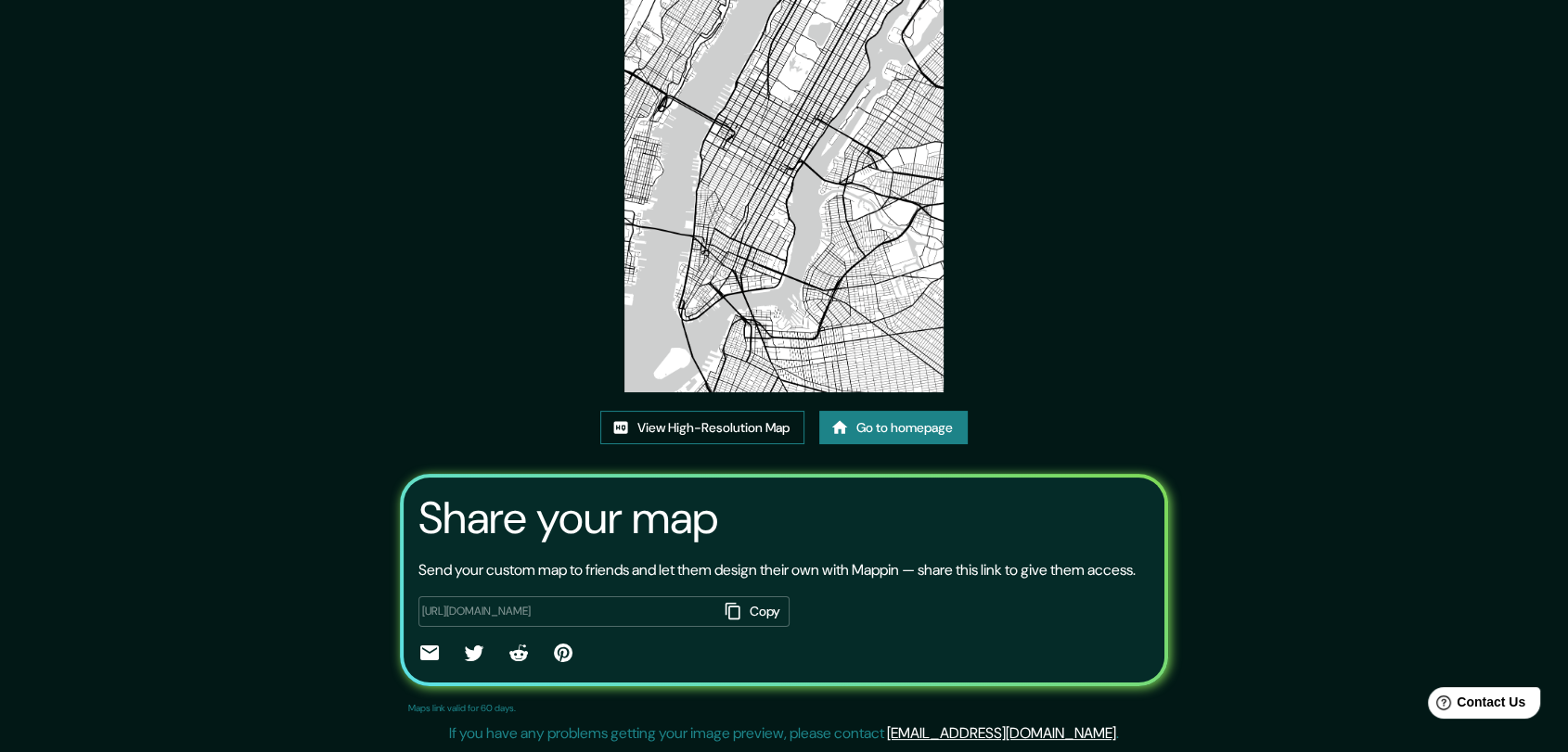
click at [742, 411] on link "View High-Resolution Map" at bounding box center [703, 428] width 204 height 35
